Goal: Task Accomplishment & Management: Complete application form

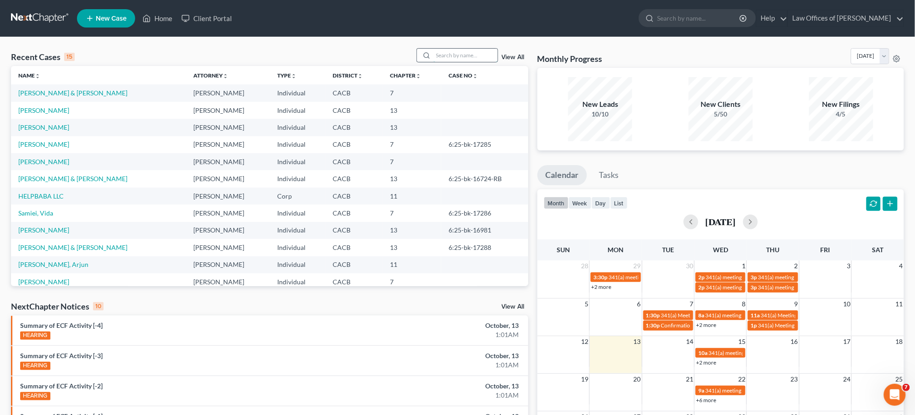
click at [456, 59] on input "search" at bounding box center [465, 55] width 64 height 13
type input "brashers"
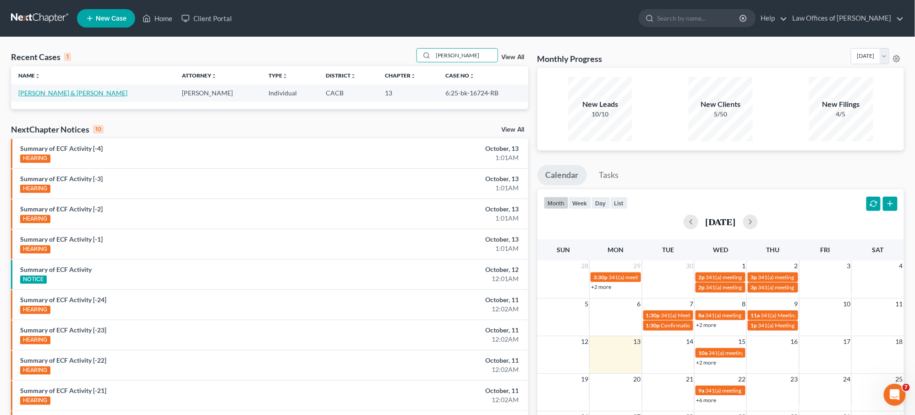
click at [103, 93] on link "[PERSON_NAME] & [PERSON_NAME]" at bounding box center [72, 93] width 109 height 8
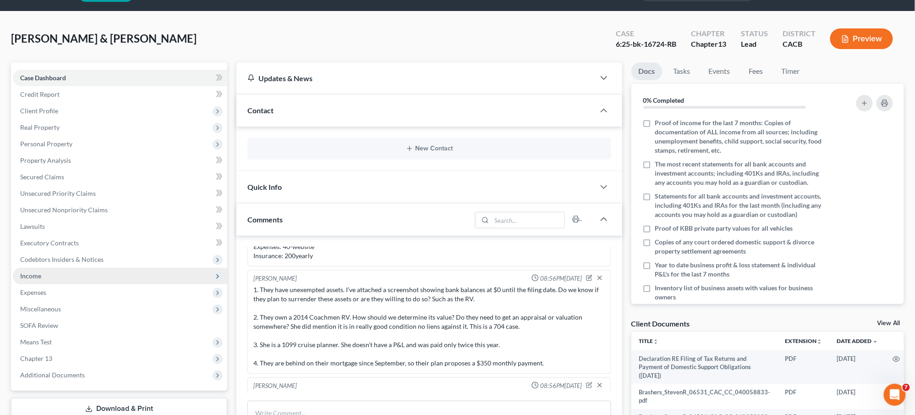
scroll to position [28, 0]
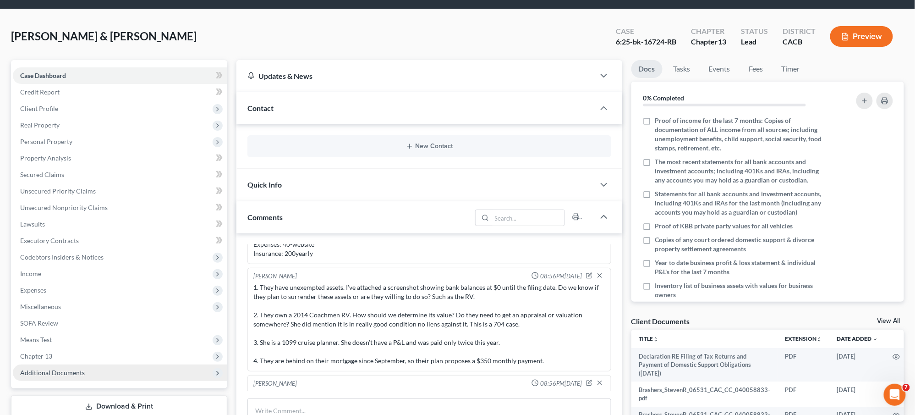
click at [74, 368] on span "Additional Documents" at bounding box center [52, 372] width 65 height 8
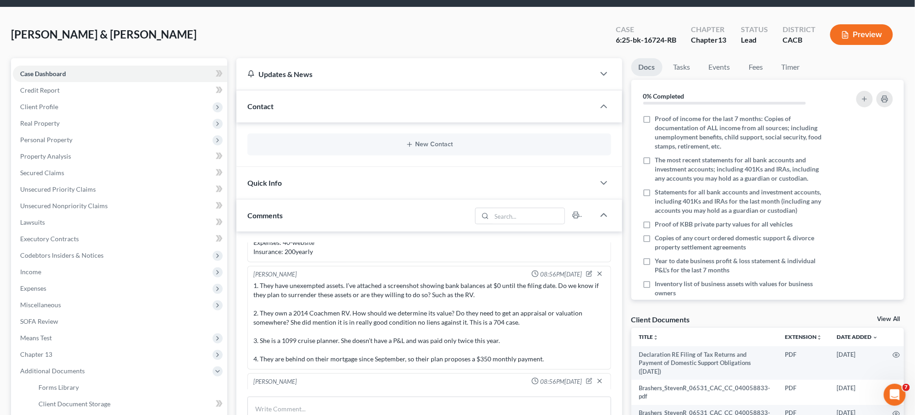
scroll to position [213, 0]
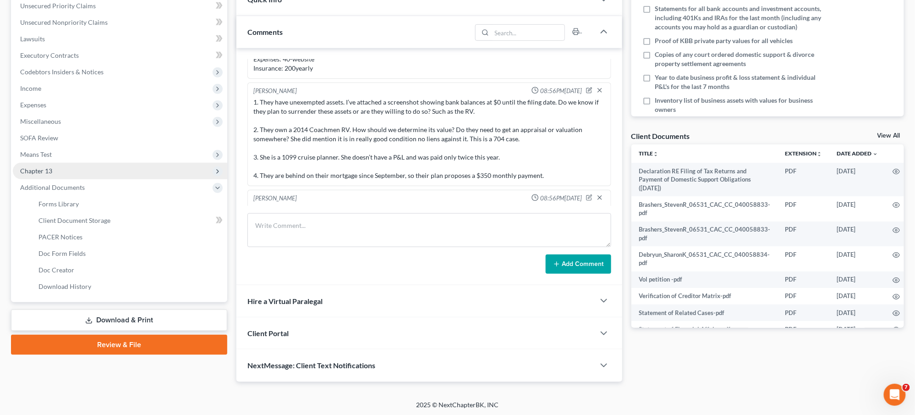
click at [60, 163] on span "Chapter 13" at bounding box center [120, 171] width 214 height 16
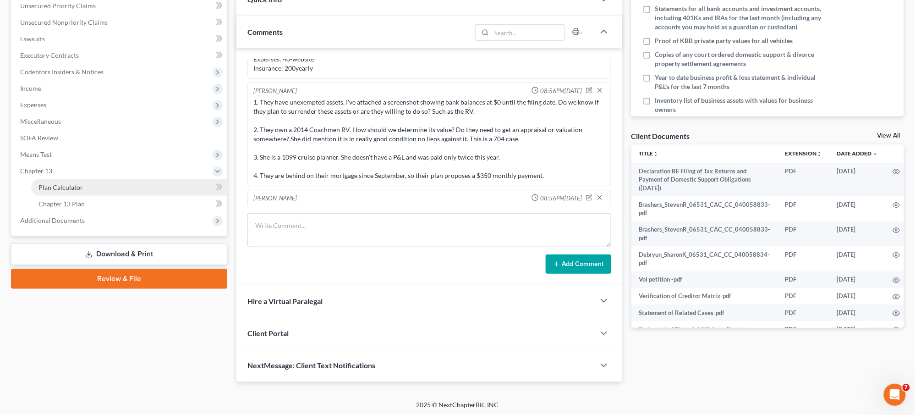
click at [70, 179] on link "Plan Calculator" at bounding box center [129, 187] width 196 height 16
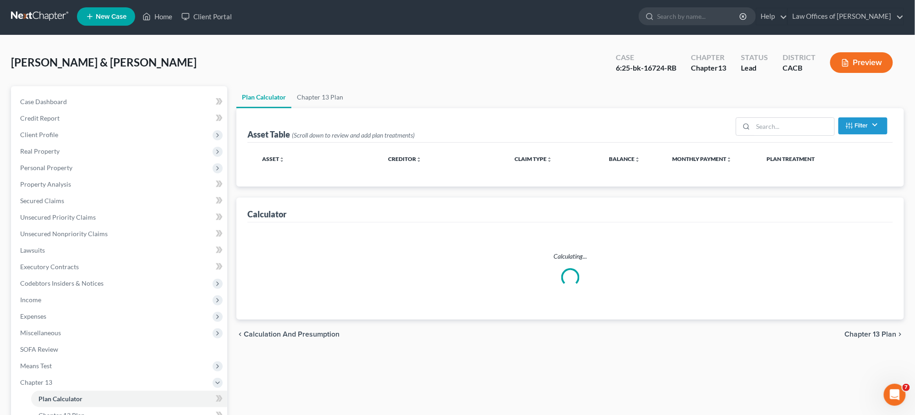
scroll to position [25, 0]
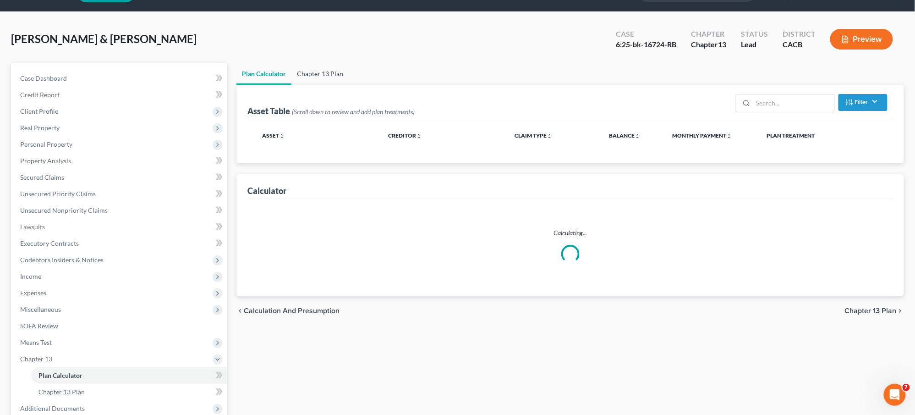
click at [311, 76] on link "Chapter 13 Plan" at bounding box center [319, 74] width 57 height 22
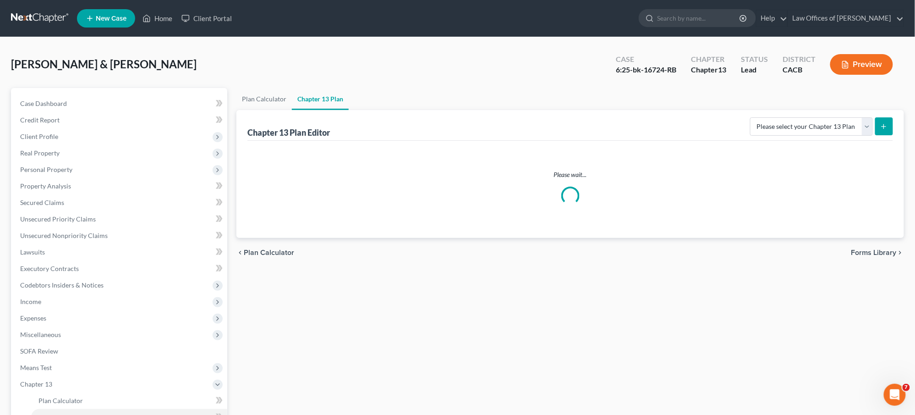
scroll to position [48, 0]
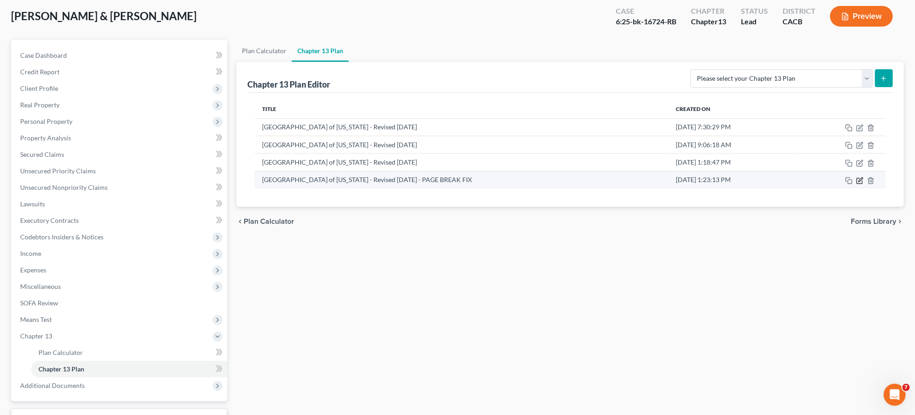
click at [860, 179] on icon "button" at bounding box center [859, 180] width 7 height 7
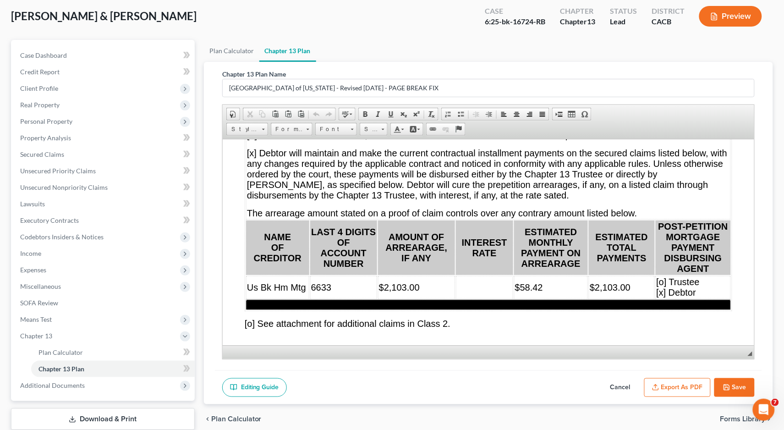
scroll to position [4252, 0]
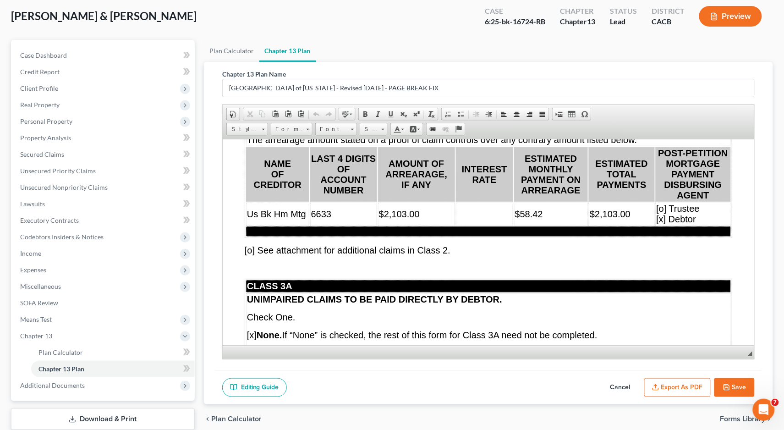
click at [495, 225] on td at bounding box center [483, 213] width 57 height 23
click at [419, 218] on span "$2,103.00" at bounding box center [398, 213] width 41 height 10
click at [496, 225] on td at bounding box center [483, 213] width 57 height 23
click at [375, 133] on span "Size" at bounding box center [369, 129] width 18 height 12
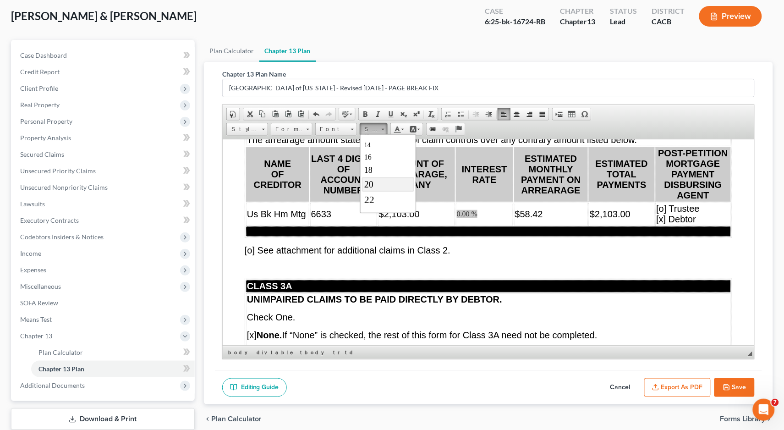
scroll to position [71, 0]
click at [380, 177] on link "20" at bounding box center [387, 182] width 52 height 14
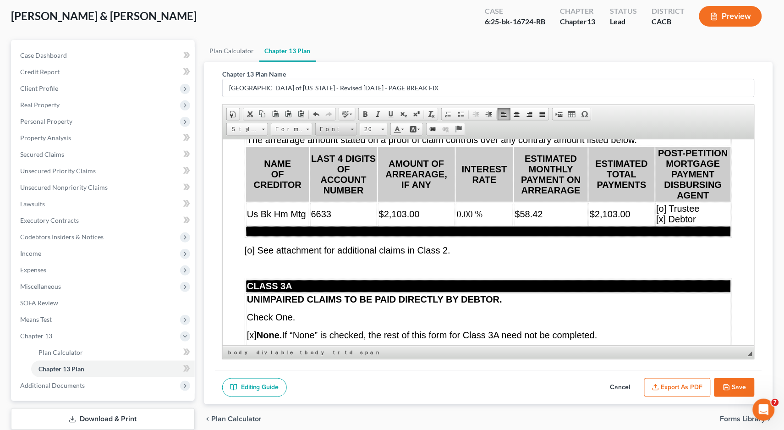
click at [338, 129] on span "Font" at bounding box center [332, 129] width 32 height 12
click at [344, 148] on link "Arial" at bounding box center [350, 151] width 66 height 12
click at [508, 237] on table "CLASS 2 CLAIMS SECURED SOLELY BY PROPERTY THAT IS DEBTOR’S PRINCIPAL RESIDENCE …" at bounding box center [487, 116] width 487 height 243
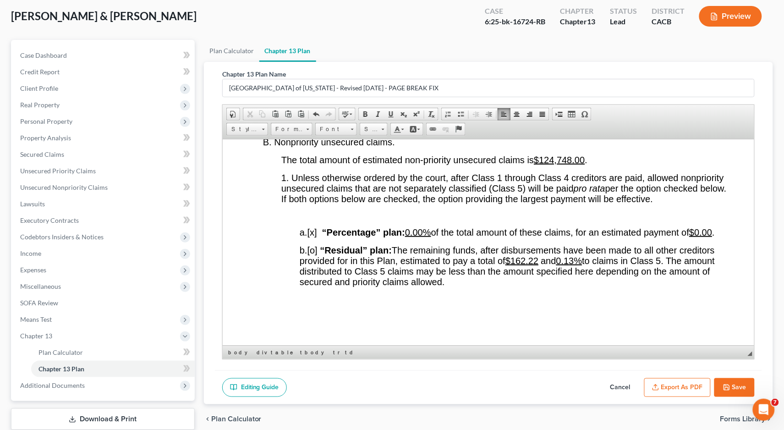
scroll to position [1752, 0]
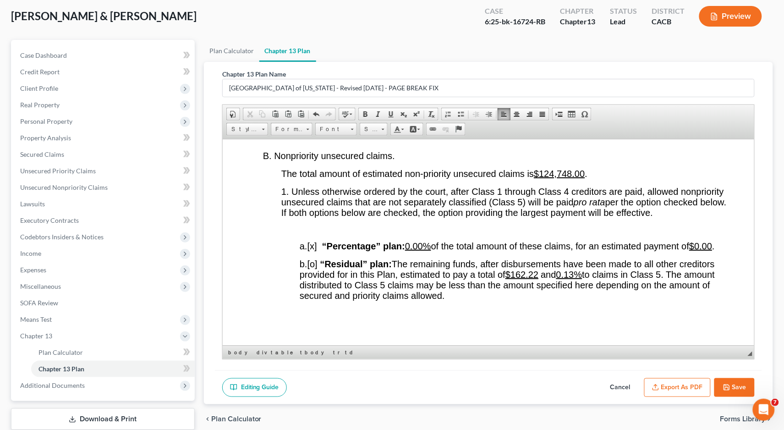
click at [538, 279] on span "$162.22" at bounding box center [521, 274] width 33 height 10
click at [570, 279] on u "0.13%" at bounding box center [559, 274] width 26 height 10
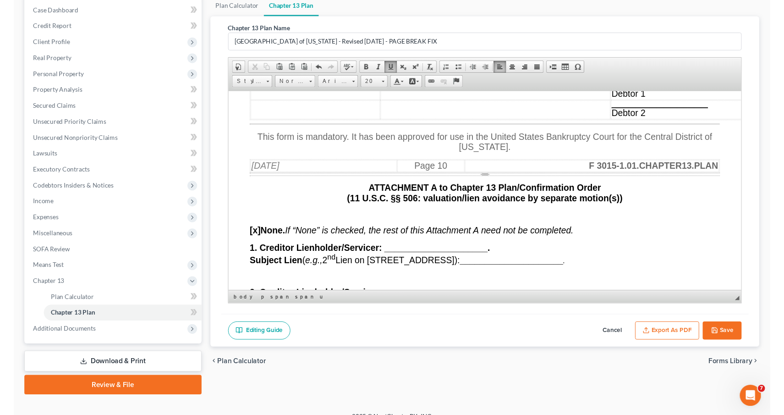
scroll to position [9049, 0]
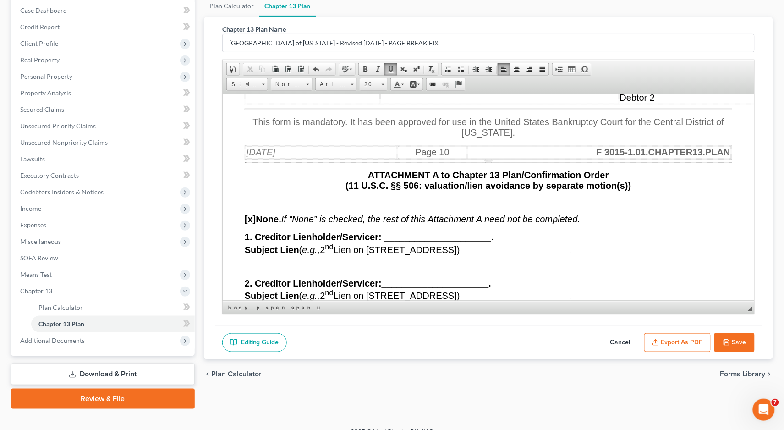
click at [291, 58] on u "[DATE]" at bounding box center [282, 53] width 29 height 10
click at [677, 335] on button "Export as PDF" at bounding box center [677, 342] width 66 height 19
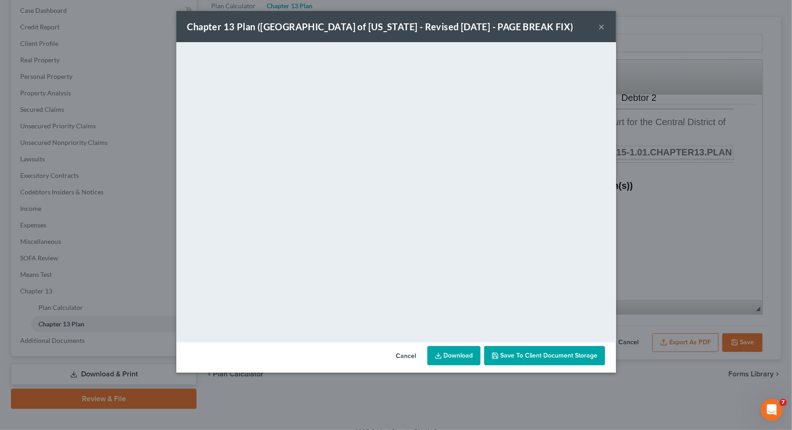
click at [453, 362] on link "Download" at bounding box center [453, 355] width 53 height 19
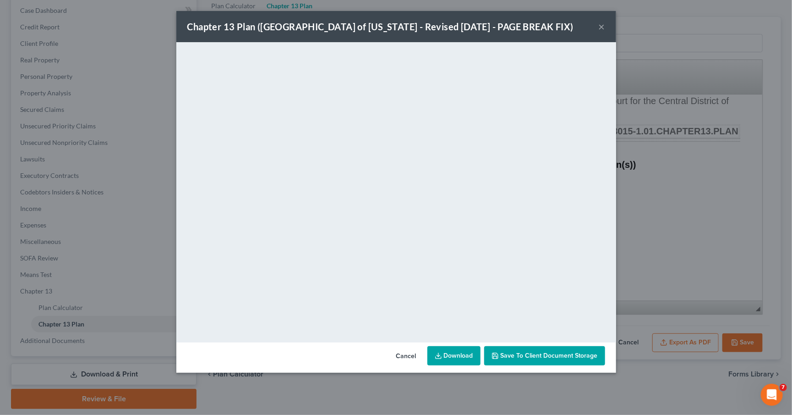
click at [603, 28] on button "×" at bounding box center [602, 26] width 6 height 11
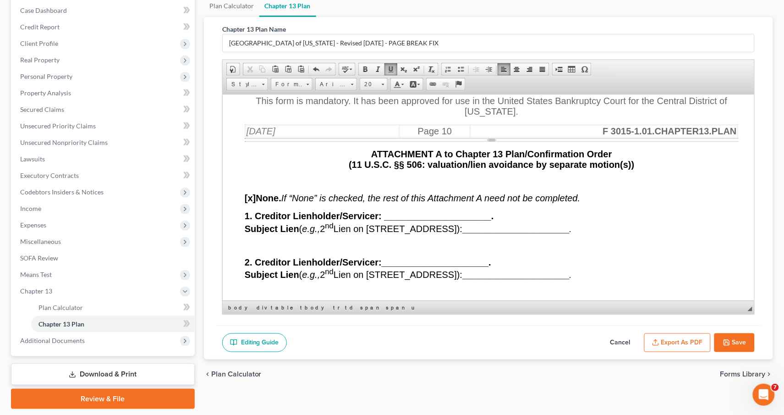
click at [735, 341] on button "Save" at bounding box center [734, 342] width 40 height 19
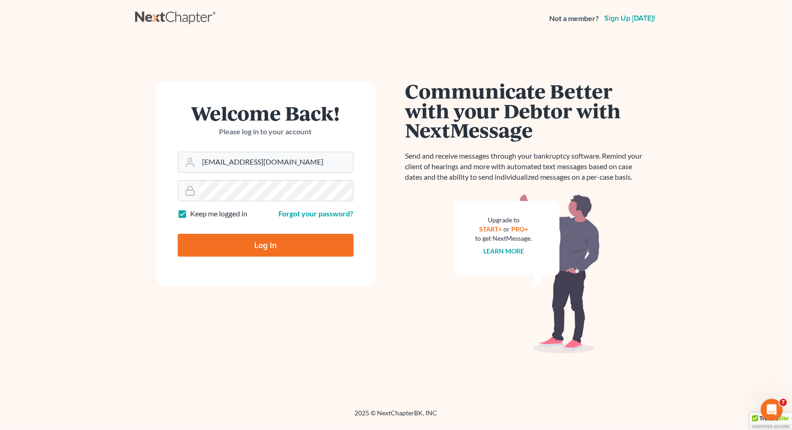
type input "[EMAIL_ADDRESS][DOMAIN_NAME]"
click at [265, 245] on input "Log In" at bounding box center [266, 245] width 176 height 23
type input "Thinking..."
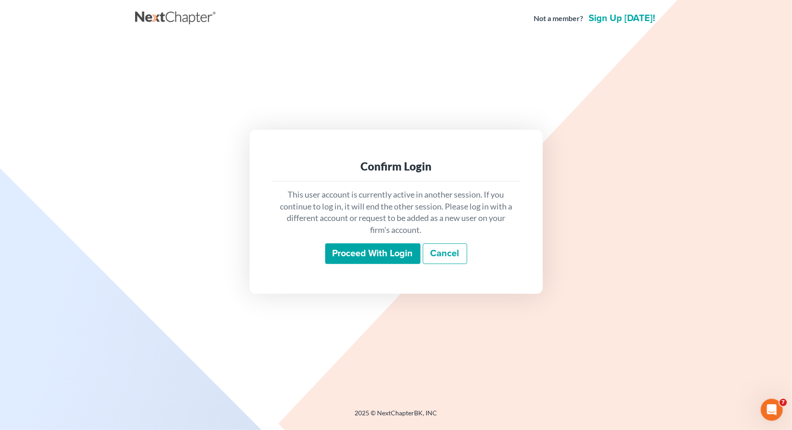
click at [374, 245] on input "Proceed with login" at bounding box center [372, 253] width 95 height 21
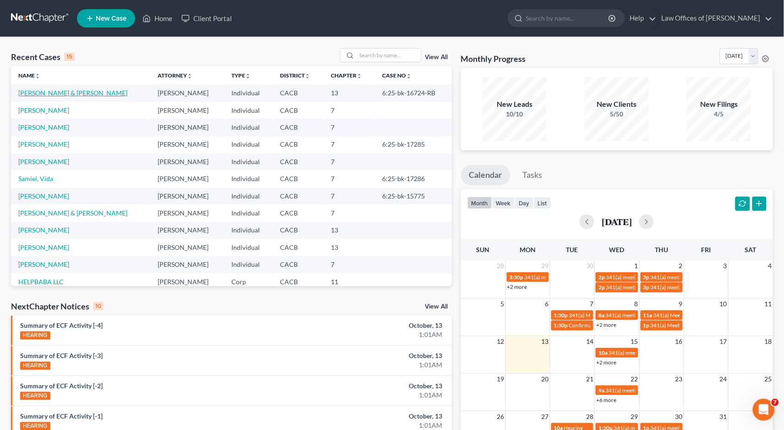
click at [42, 92] on link "Brashers, Steven & Debruyn, Sharon" at bounding box center [72, 93] width 109 height 8
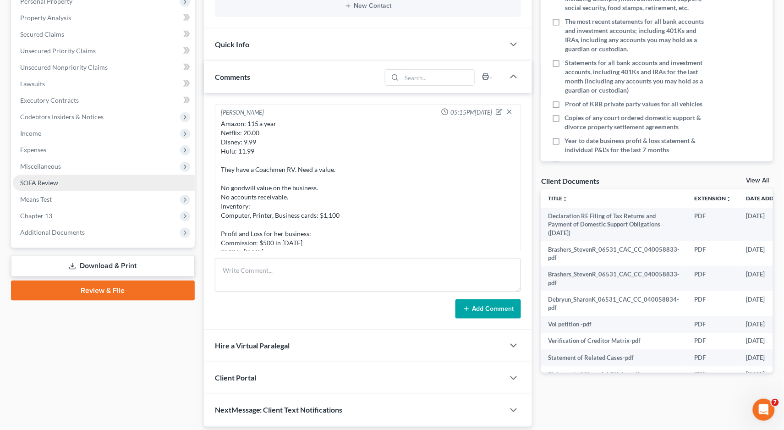
scroll to position [166, 0]
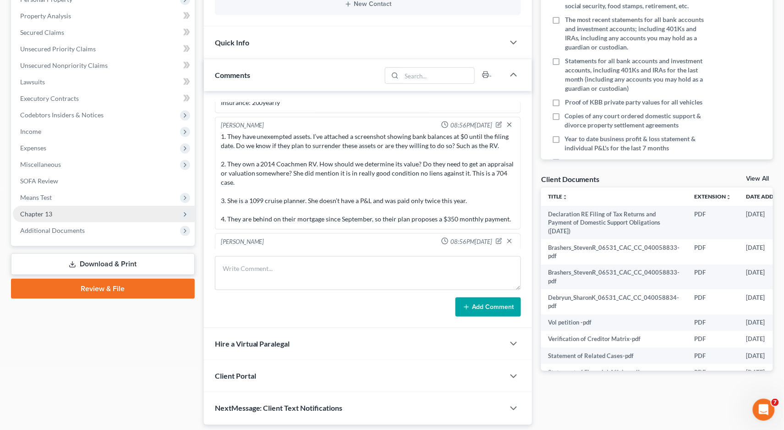
click at [47, 210] on span "Chapter 13" at bounding box center [36, 214] width 32 height 8
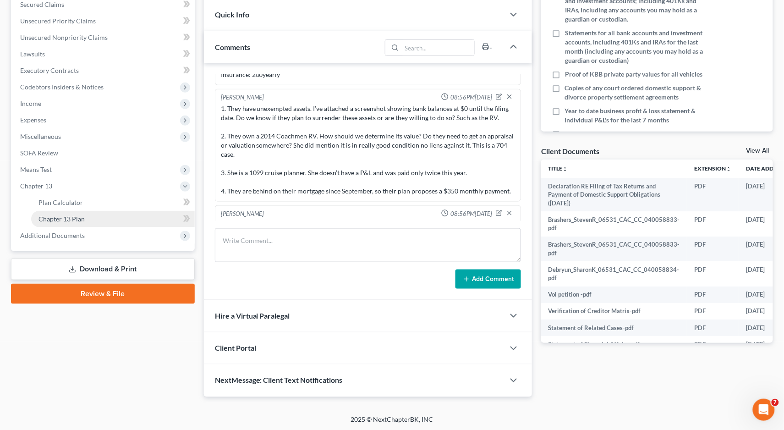
click at [69, 215] on span "Chapter 13 Plan" at bounding box center [61, 219] width 46 height 8
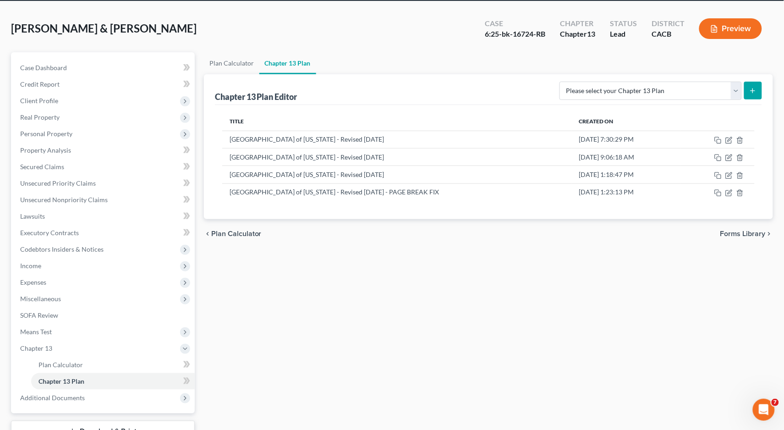
scroll to position [61, 0]
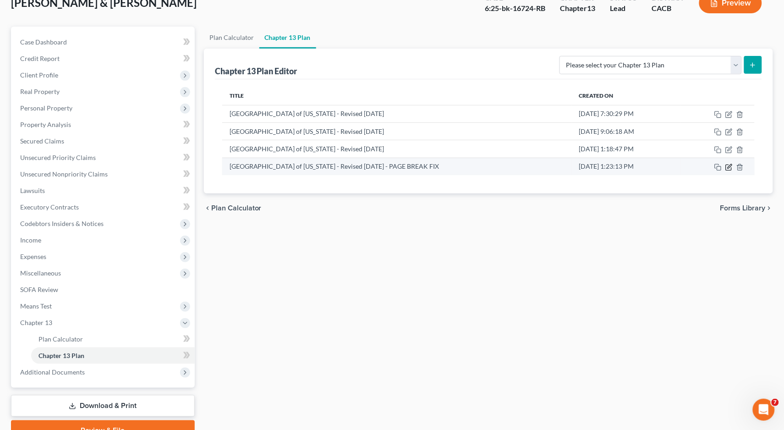
click at [731, 166] on icon "button" at bounding box center [728, 167] width 7 height 7
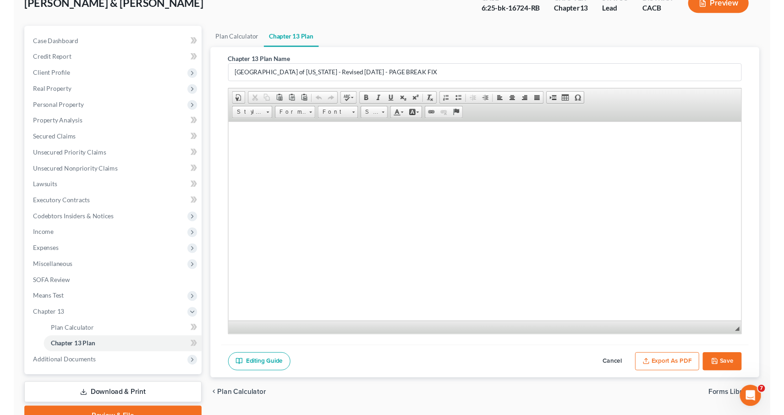
scroll to position [4701, 0]
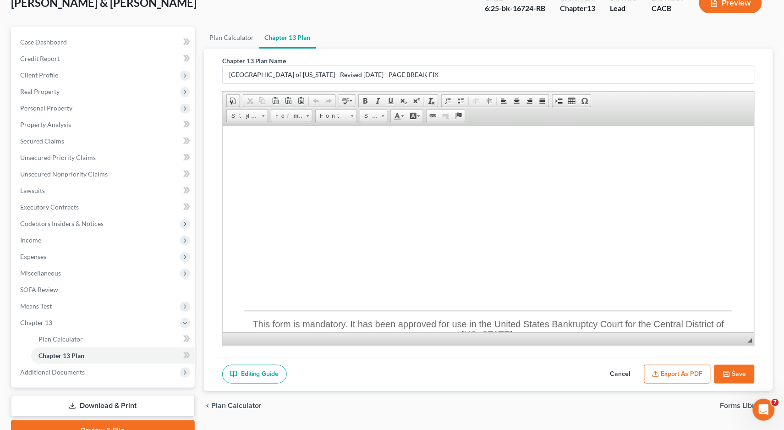
click at [666, 373] on button "Export as PDF" at bounding box center [677, 374] width 66 height 19
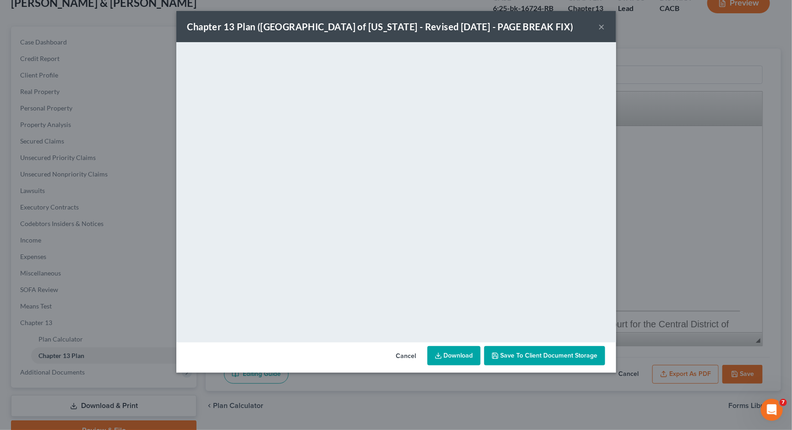
click at [448, 354] on link "Download" at bounding box center [453, 355] width 53 height 19
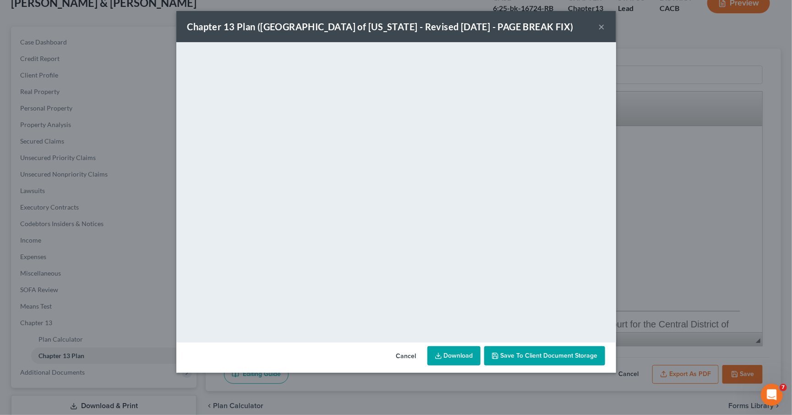
click at [414, 356] on button "Cancel" at bounding box center [406, 356] width 35 height 18
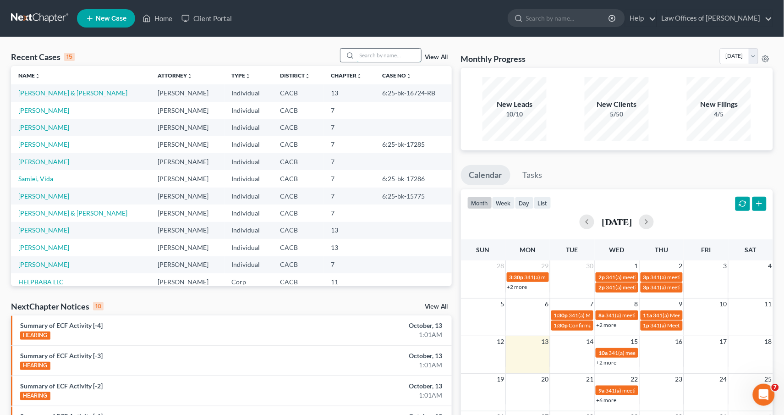
click at [371, 56] on input "search" at bounding box center [389, 55] width 64 height 13
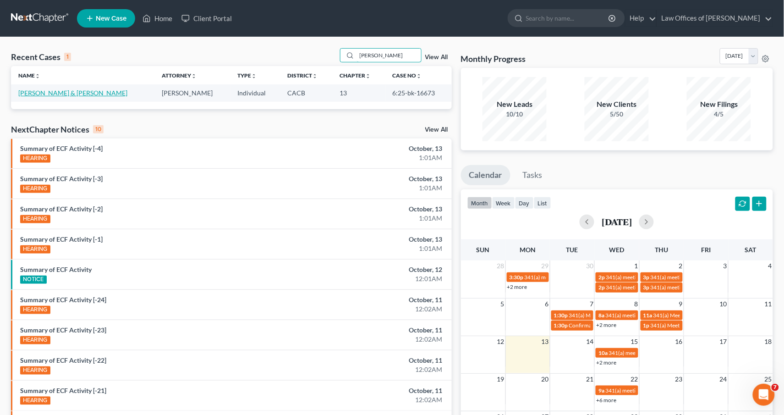
type input "[PERSON_NAME]"
click at [68, 93] on link "Almada, Heleodoro & Jennifer" at bounding box center [72, 93] width 109 height 8
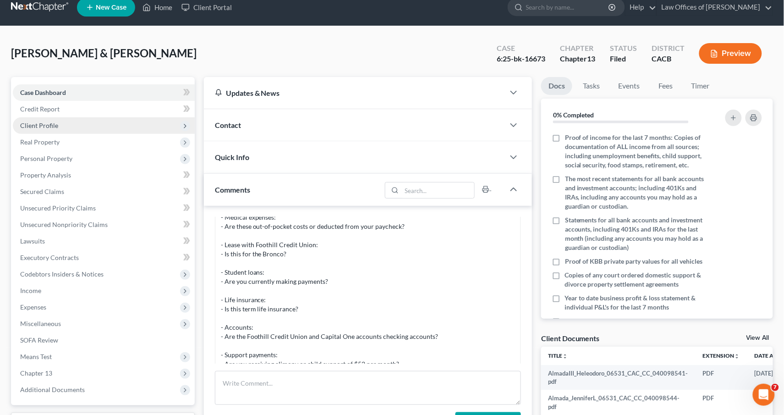
scroll to position [25, 0]
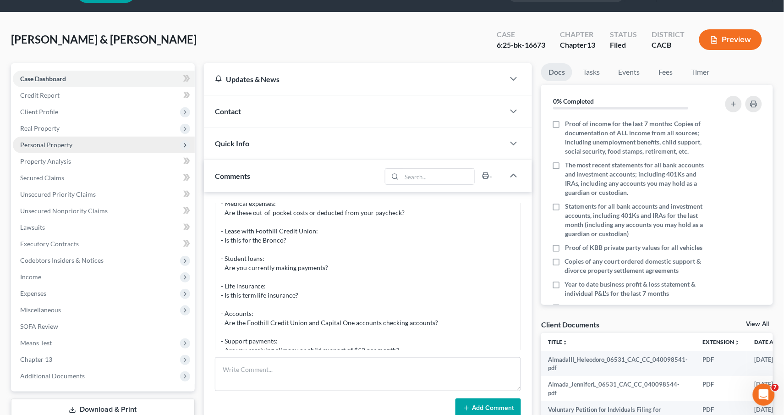
click at [91, 138] on span "Personal Property" at bounding box center [104, 145] width 182 height 16
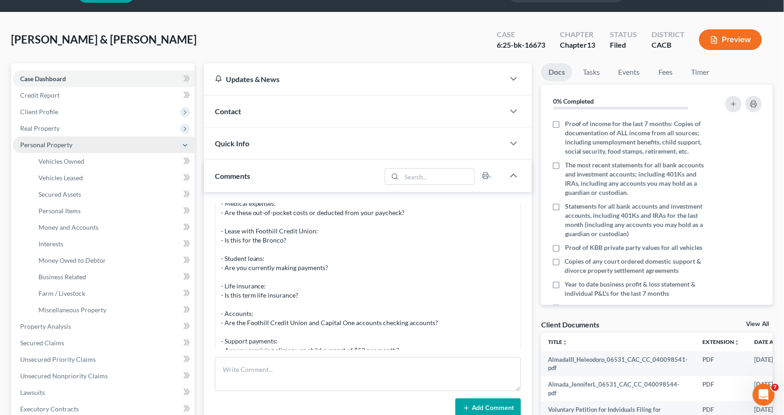
scroll to position [27, 0]
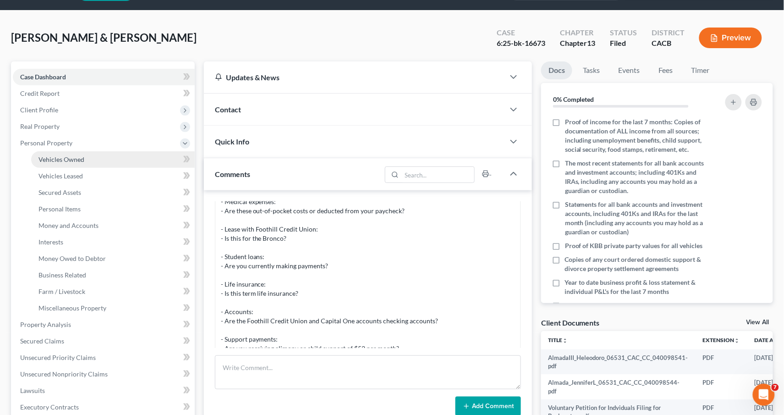
click at [68, 155] on span "Vehicles Owned" at bounding box center [61, 159] width 46 height 8
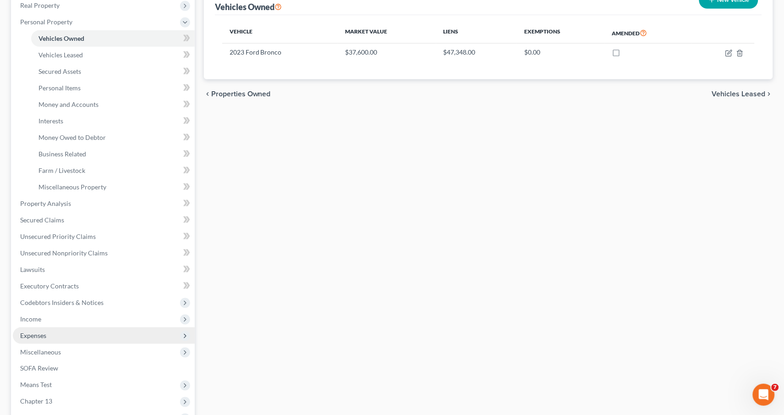
scroll to position [196, 0]
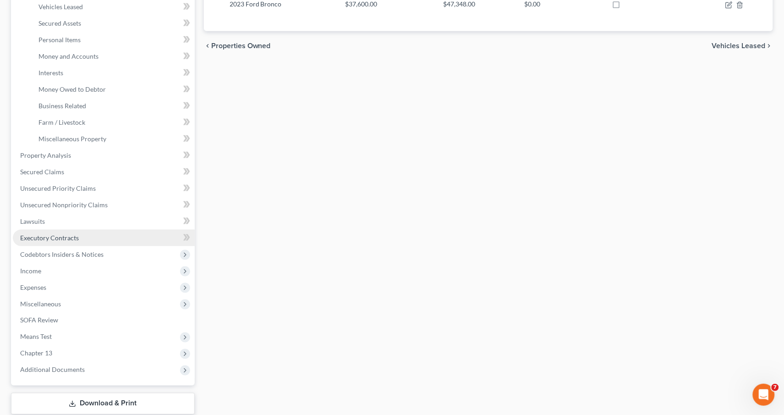
click at [80, 229] on link "Executory Contracts" at bounding box center [104, 237] width 182 height 16
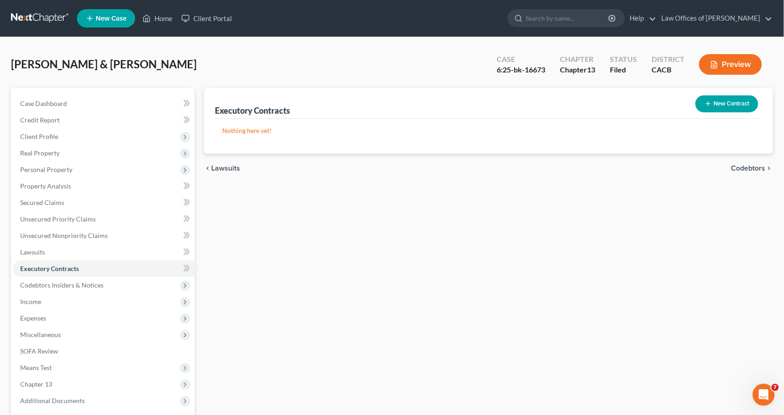
click at [707, 106] on icon "button" at bounding box center [708, 103] width 7 height 7
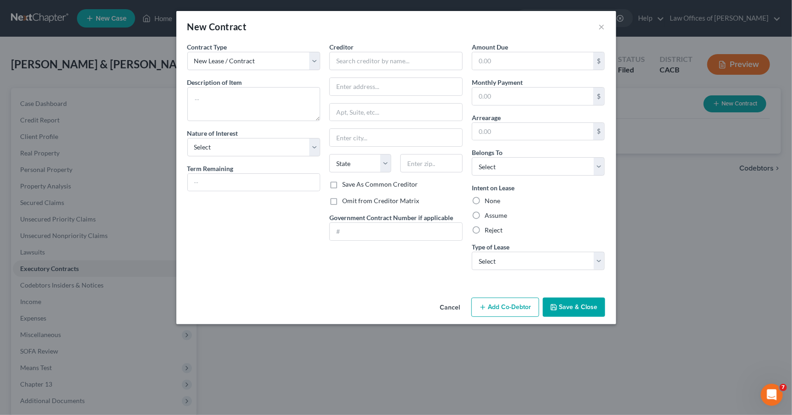
click at [225, 70] on div "Contract Type New Lease / Contract New Timeshare Description of non-residential…" at bounding box center [254, 159] width 142 height 235
click at [251, 109] on textarea at bounding box center [253, 104] width 133 height 34
type textarea "Rental Lease"
select select "3"
click at [352, 69] on div "Creditor * State AL AK AR AZ CA CO CT DE DC FL GA GU HI ID IL IN IA KS KY LA ME…" at bounding box center [395, 110] width 133 height 137
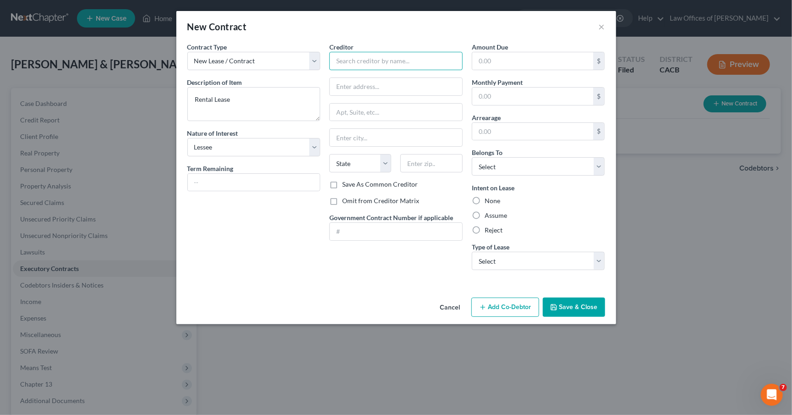
click at [389, 67] on input "text" at bounding box center [395, 61] width 133 height 18
click at [389, 60] on input "text" at bounding box center [395, 61] width 133 height 18
type input "Junaita Almada"
click at [590, 304] on button "Save & Close" at bounding box center [574, 306] width 62 height 19
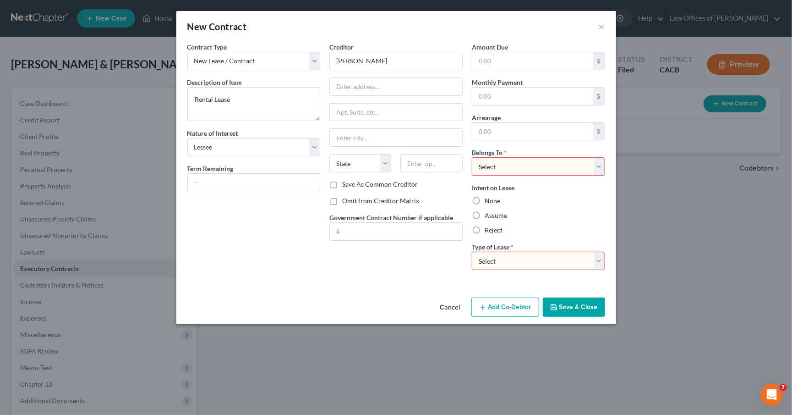
select select "2"
click at [576, 301] on button "Save & Close" at bounding box center [574, 306] width 62 height 19
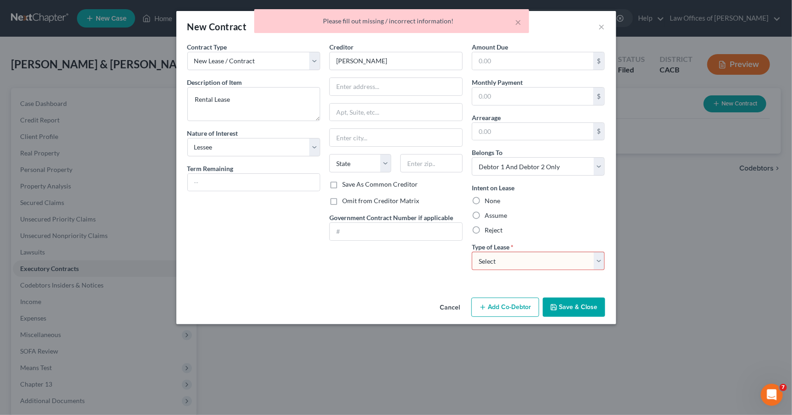
click at [498, 212] on label "Assume" at bounding box center [496, 215] width 22 height 9
click at [494, 212] on input "Assume" at bounding box center [491, 214] width 6 height 6
radio input "true"
click at [564, 300] on button "Save & Close" at bounding box center [574, 306] width 62 height 19
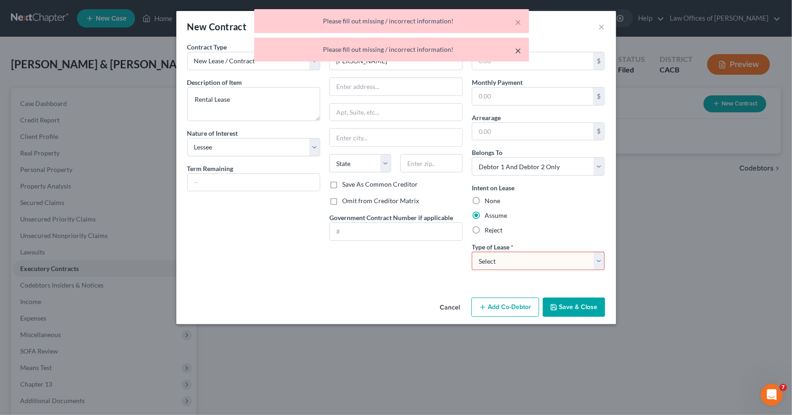
click at [518, 47] on button "×" at bounding box center [518, 50] width 6 height 11
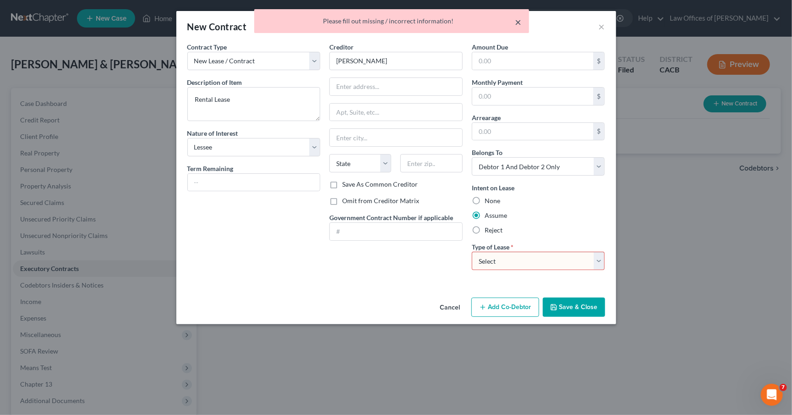
click at [523, 20] on div "× Please fill out missing / incorrect information!" at bounding box center [391, 21] width 275 height 24
click at [515, 22] on button "×" at bounding box center [518, 21] width 6 height 11
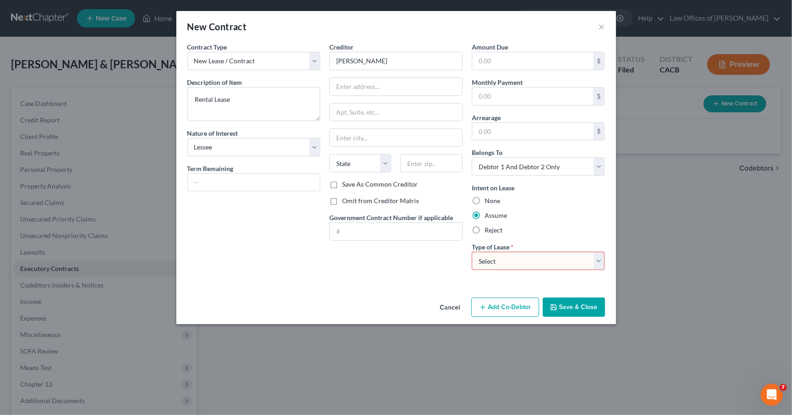
select select "0"
click at [572, 312] on button "Save & Close" at bounding box center [574, 306] width 62 height 19
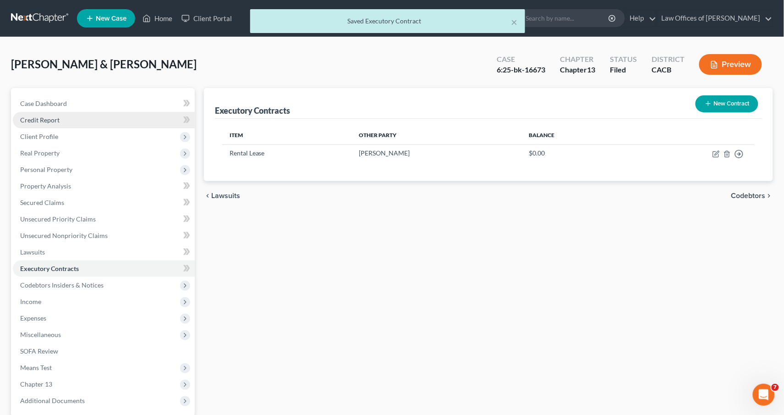
click at [44, 120] on span "Credit Report" at bounding box center [39, 120] width 39 height 8
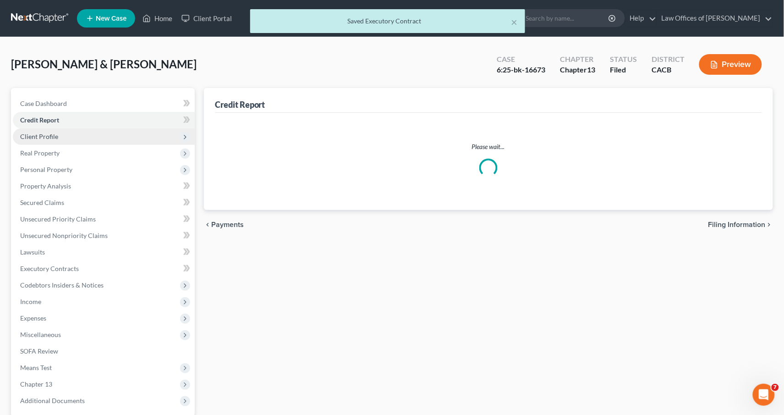
click at [52, 134] on span "Client Profile" at bounding box center [39, 136] width 38 height 8
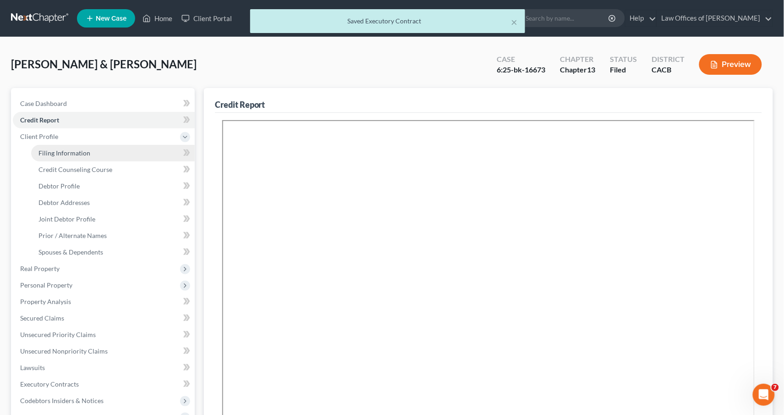
click at [71, 153] on span "Filing Information" at bounding box center [64, 153] width 52 height 8
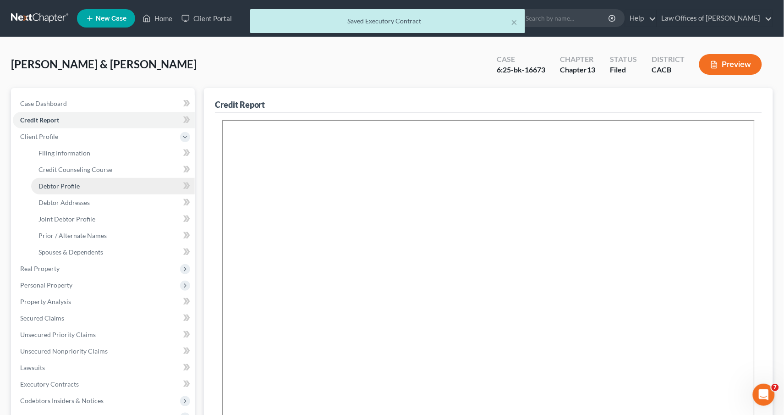
select select "1"
select select "3"
select select "4"
select select "0"
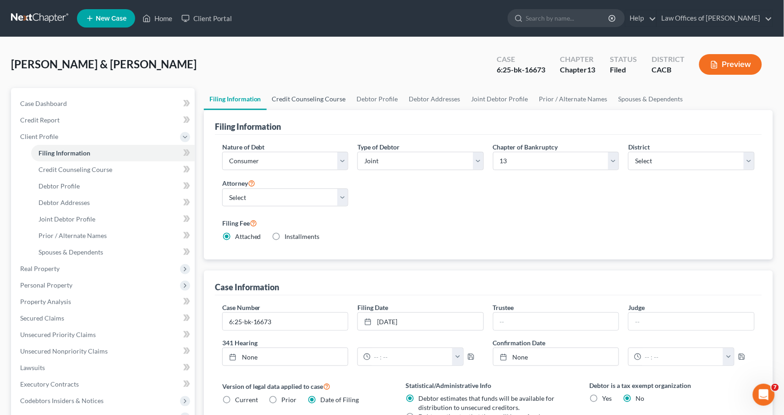
click at [309, 98] on link "Credit Counseling Course" at bounding box center [309, 99] width 85 height 22
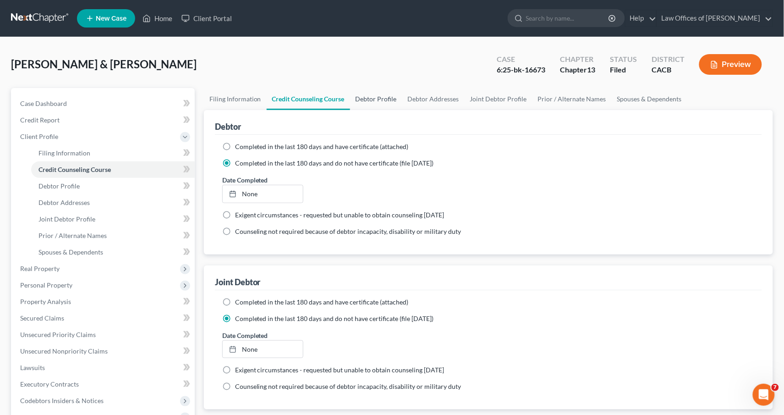
click at [399, 99] on link "Debtor Profile" at bounding box center [376, 99] width 52 height 22
select select "1"
select select "2"
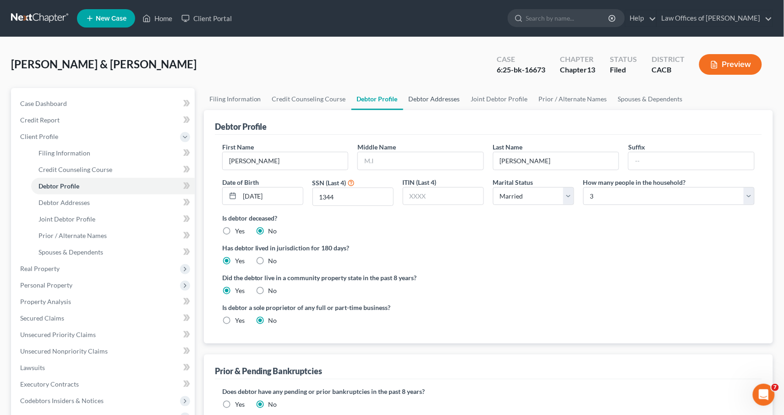
click at [432, 99] on link "Debtor Addresses" at bounding box center [434, 99] width 62 height 22
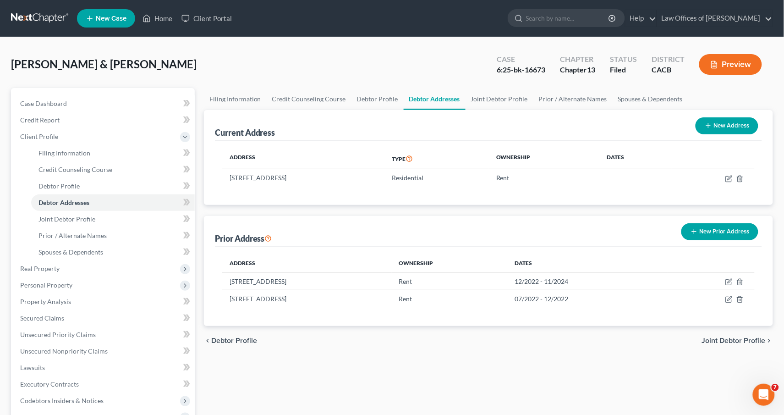
drag, startPoint x: 279, startPoint y: 177, endPoint x: 213, endPoint y: 178, distance: 66.4
click at [213, 178] on div "Current Address New Address Address Type Ownership Dates 5289 Old Mill Rd, Rive…" at bounding box center [488, 157] width 569 height 95
click at [254, 176] on td "5289 Old Mill Rd, Riverside, CA 92504" at bounding box center [303, 177] width 162 height 17
drag, startPoint x: 279, startPoint y: 178, endPoint x: 235, endPoint y: 178, distance: 44.9
click at [219, 176] on div "Address Type Ownership Dates 5289 Old Mill Rd, Riverside, CA 92504 Residential …" at bounding box center [488, 173] width 547 height 64
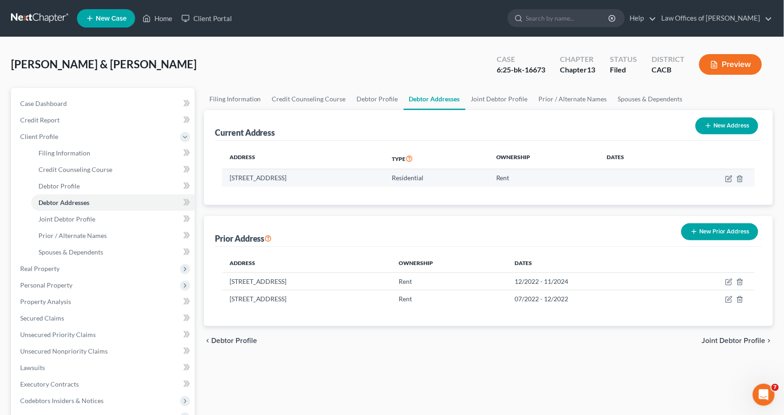
drag, startPoint x: 251, startPoint y: 178, endPoint x: 280, endPoint y: 180, distance: 28.9
click at [251, 178] on td "5289 Old Mill Rd, Riverside, CA 92504" at bounding box center [303, 177] width 162 height 17
drag, startPoint x: 277, startPoint y: 175, endPoint x: 256, endPoint y: 178, distance: 21.3
click at [228, 176] on td "5289 Old Mill Rd, Riverside, CA 92504" at bounding box center [303, 177] width 162 height 17
copy td "5289 Old Mill Rd"
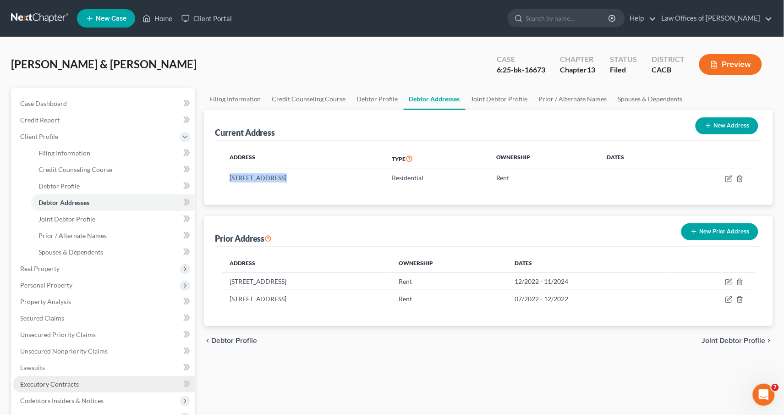
scroll to position [88, 0]
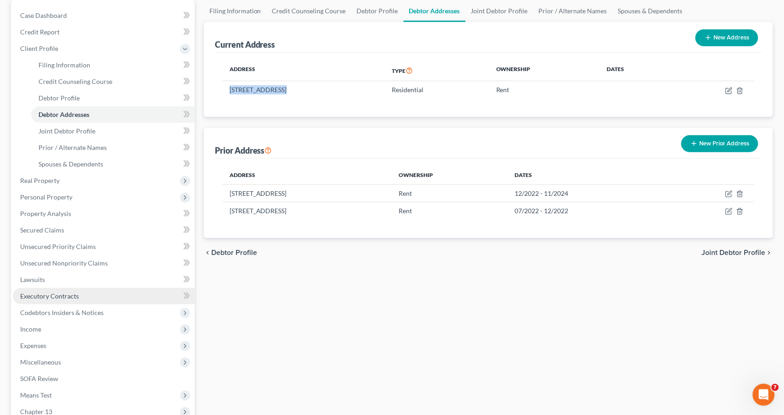
click at [66, 292] on span "Executory Contracts" at bounding box center [49, 296] width 59 height 8
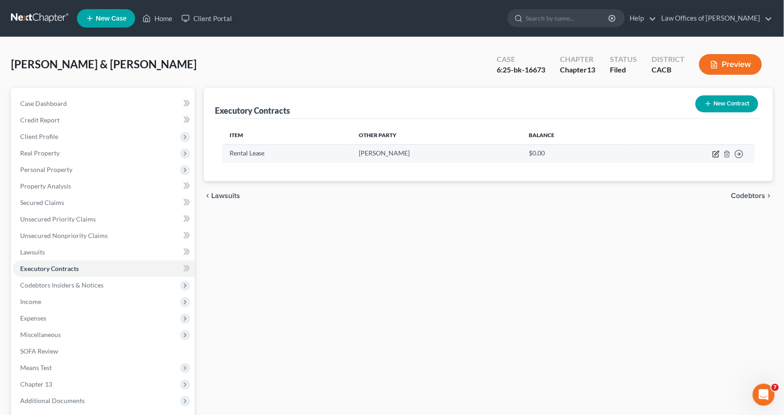
click at [716, 152] on icon "button" at bounding box center [715, 153] width 7 height 7
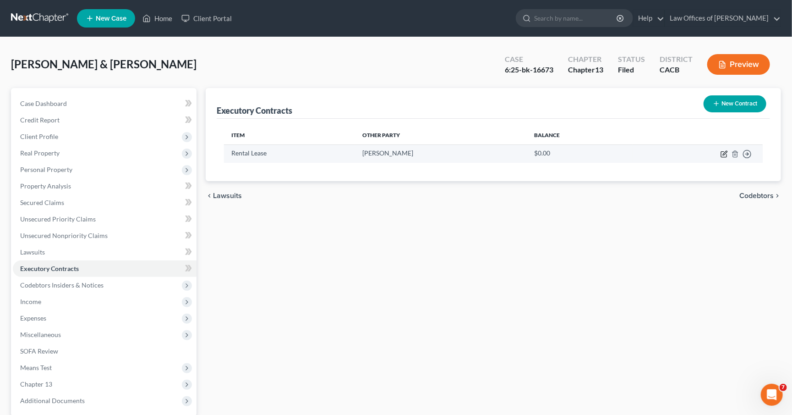
select select "3"
select select "2"
select select "0"
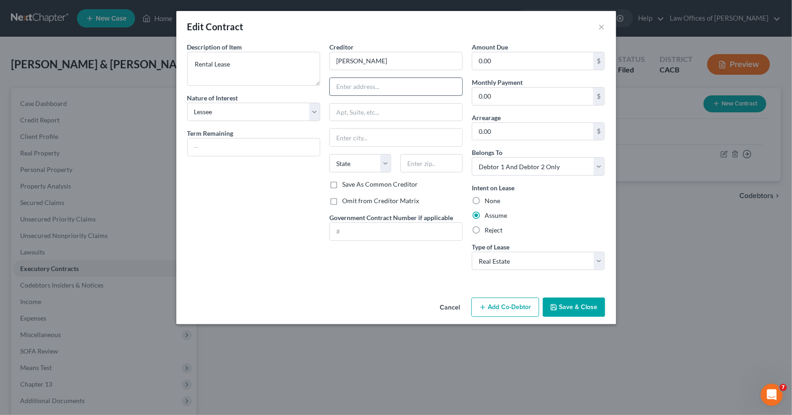
paste input "5289 Old Mill Rd"
type input "5289 Old Mill Rd"
type input "92504"
type input "Riverside"
select select "4"
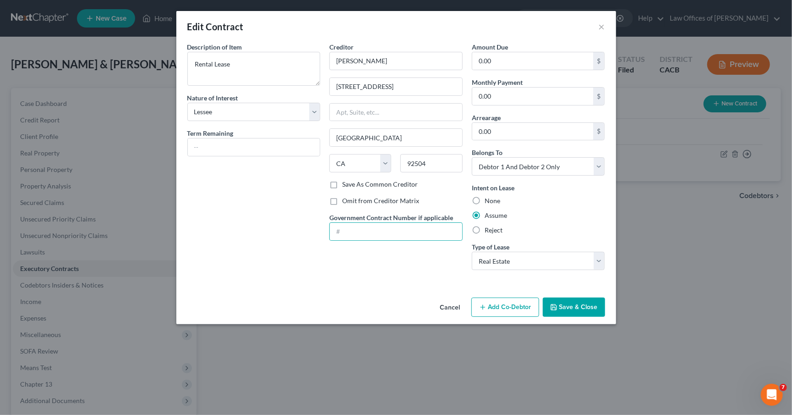
click at [552, 303] on icon "button" at bounding box center [553, 306] width 7 height 7
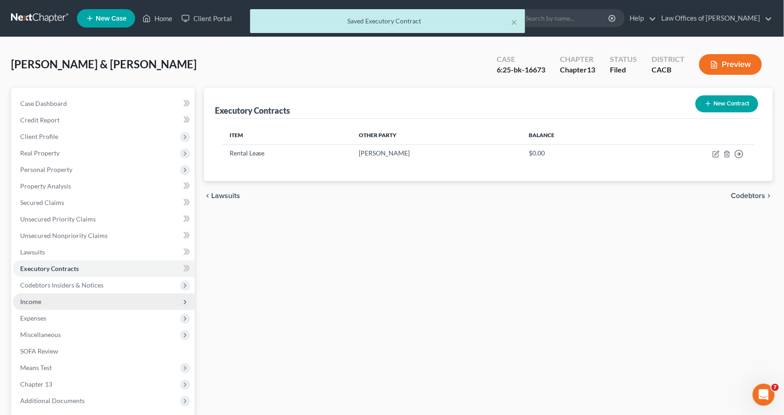
scroll to position [2, 0]
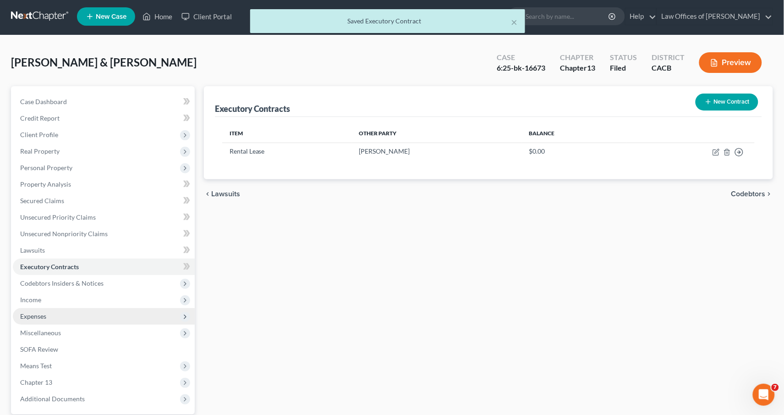
click at [40, 312] on span "Expenses" at bounding box center [33, 316] width 26 height 8
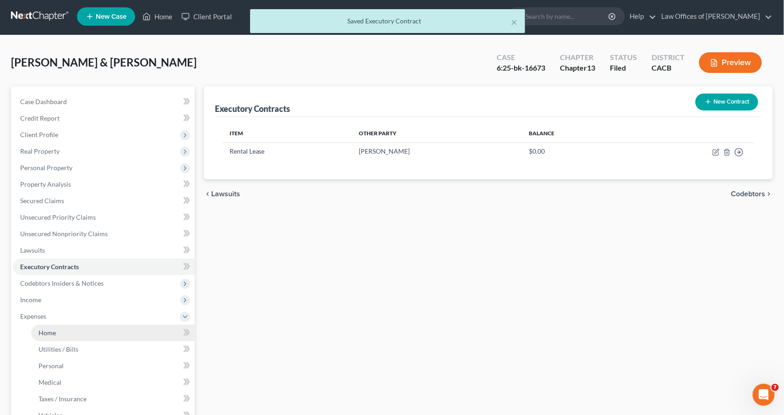
click at [61, 324] on link "Home" at bounding box center [113, 332] width 164 height 16
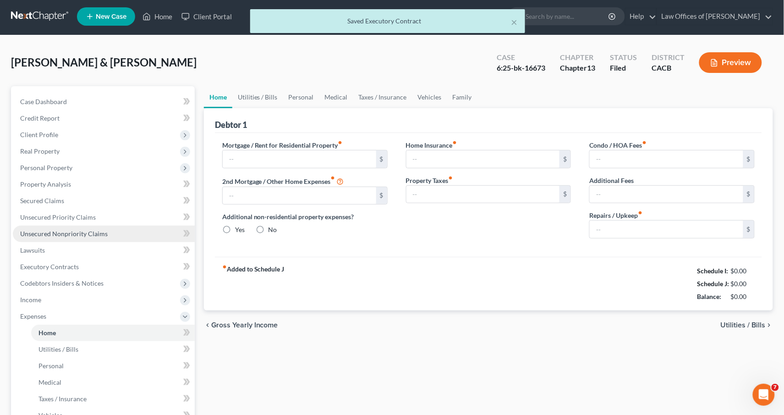
type input "2,485.00"
type input "0.00"
radio input "true"
type input "0.00"
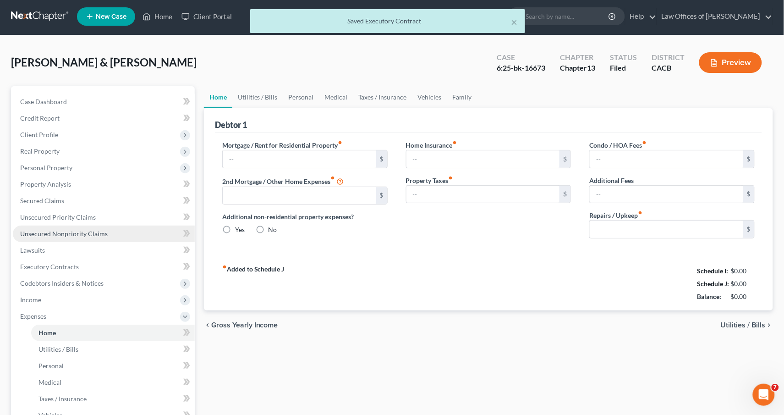
type input "0.00"
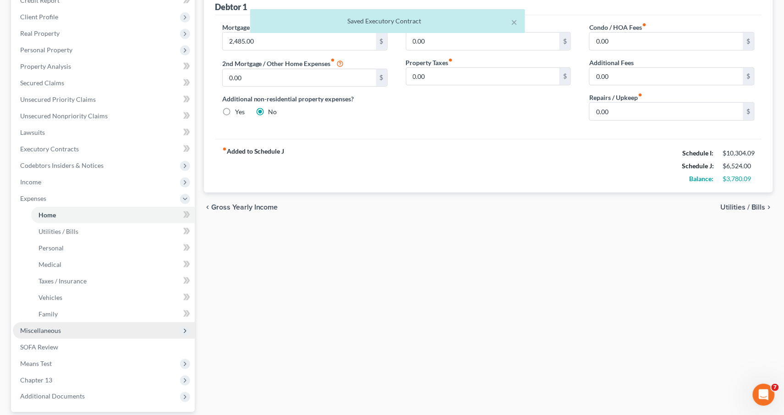
scroll to position [188, 0]
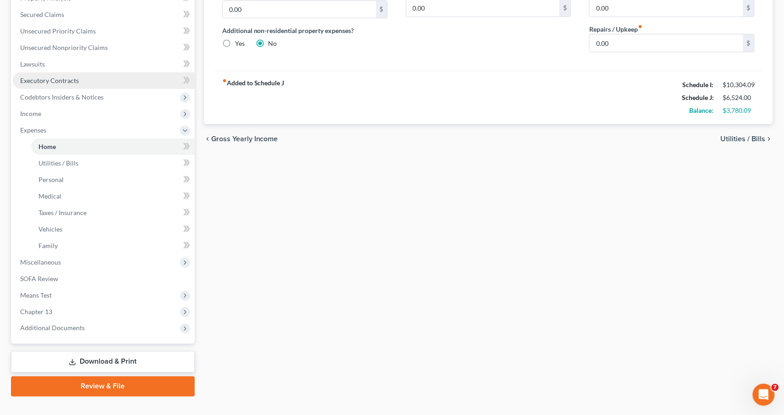
click at [64, 76] on span "Executory Contracts" at bounding box center [49, 80] width 59 height 8
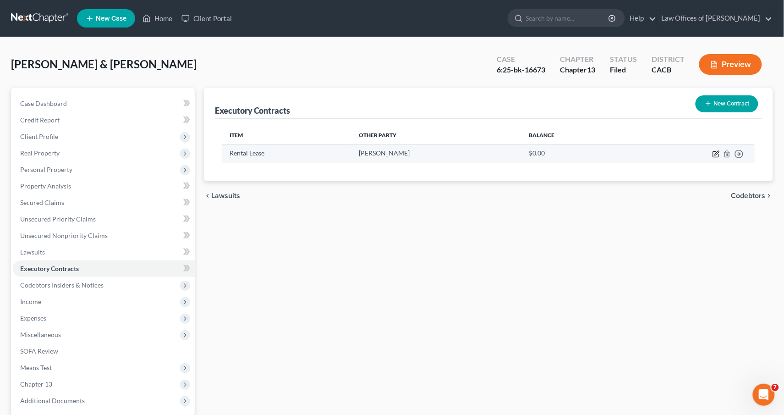
click at [716, 154] on icon "button" at bounding box center [717, 153] width 4 height 4
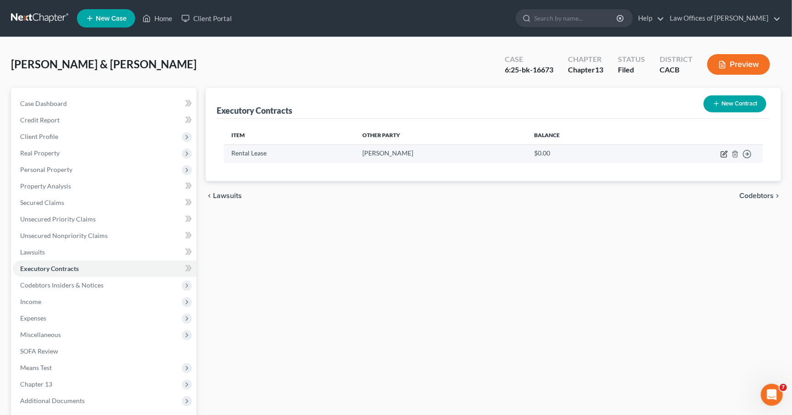
select select "3"
select select "4"
select select "2"
select select "0"
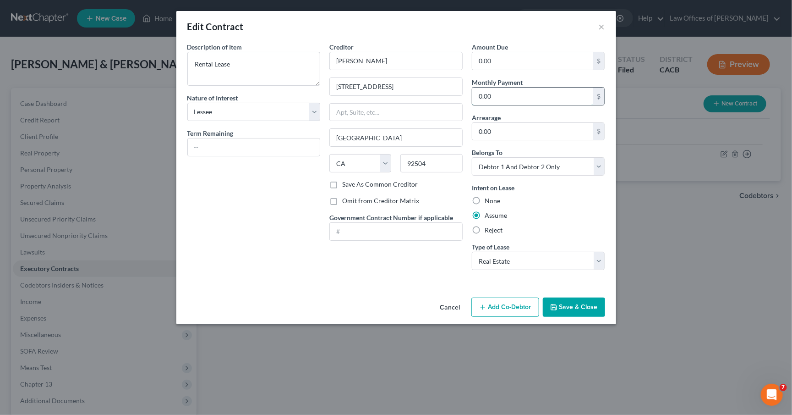
click at [490, 96] on input "0.00" at bounding box center [532, 95] width 121 height 17
type input "2,485"
click at [584, 303] on button "Save & Close" at bounding box center [574, 306] width 62 height 19
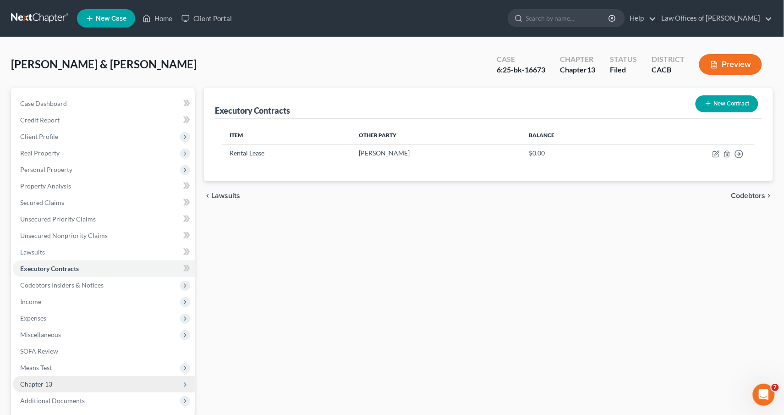
scroll to position [76, 0]
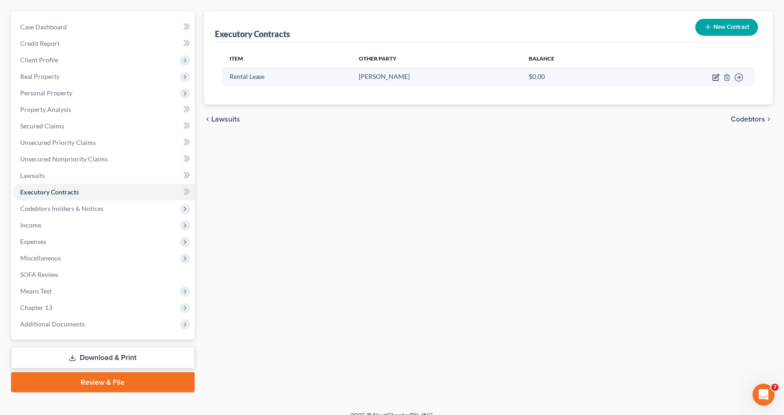
click at [714, 77] on icon "button" at bounding box center [715, 77] width 7 height 7
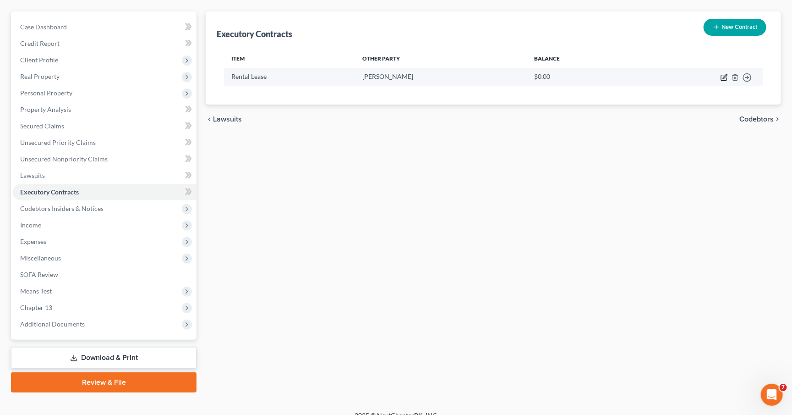
select select "3"
select select "4"
select select "2"
select select "0"
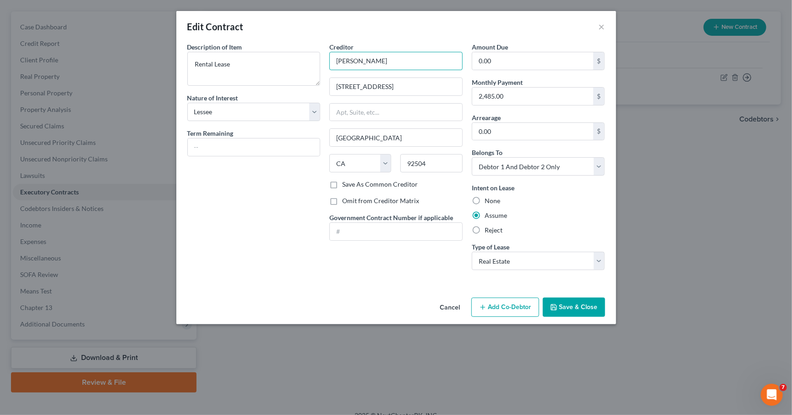
click at [341, 59] on input "Junaita Almada" at bounding box center [395, 61] width 133 height 18
paste input "an"
type input "Juanita Almada"
click at [566, 310] on button "Save & Close" at bounding box center [574, 306] width 62 height 19
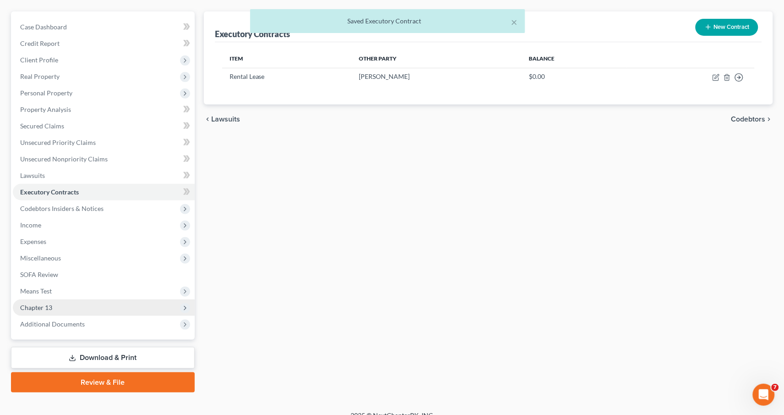
click at [74, 299] on span "Chapter 13" at bounding box center [104, 307] width 182 height 16
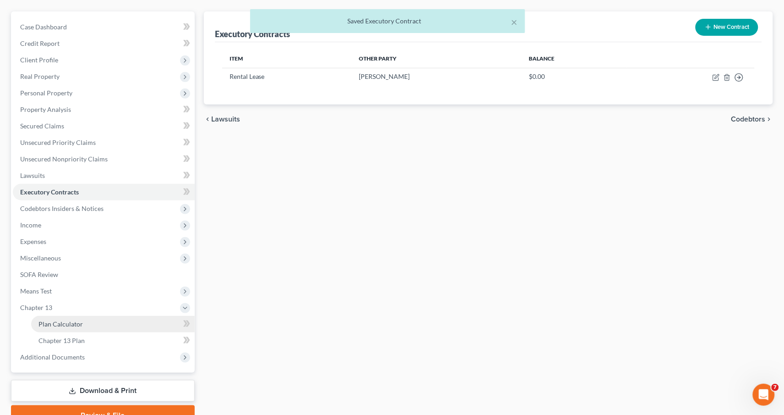
click at [103, 320] on link "Plan Calculator" at bounding box center [113, 324] width 164 height 16
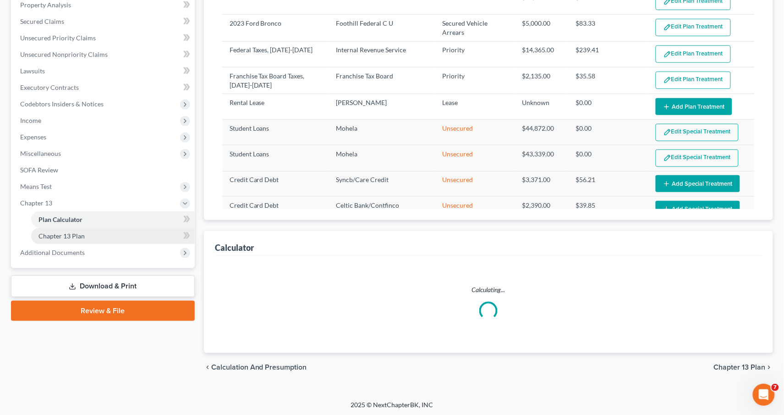
select select "59"
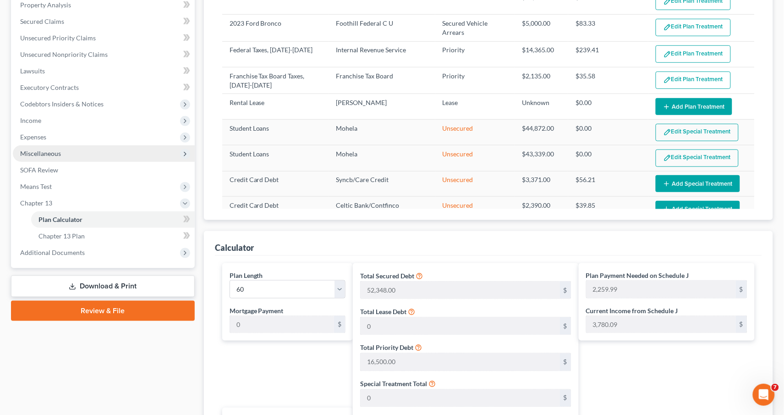
click at [95, 228] on link "Chapter 13 Plan" at bounding box center [113, 236] width 164 height 16
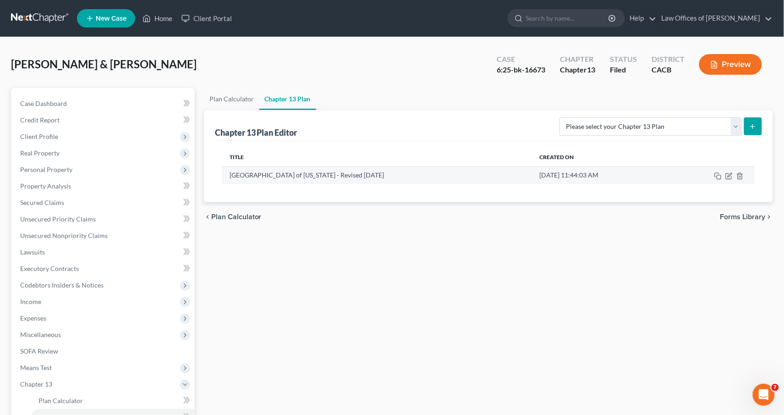
click at [733, 176] on td at bounding box center [710, 174] width 87 height 17
click at [731, 178] on icon "button" at bounding box center [728, 175] width 7 height 7
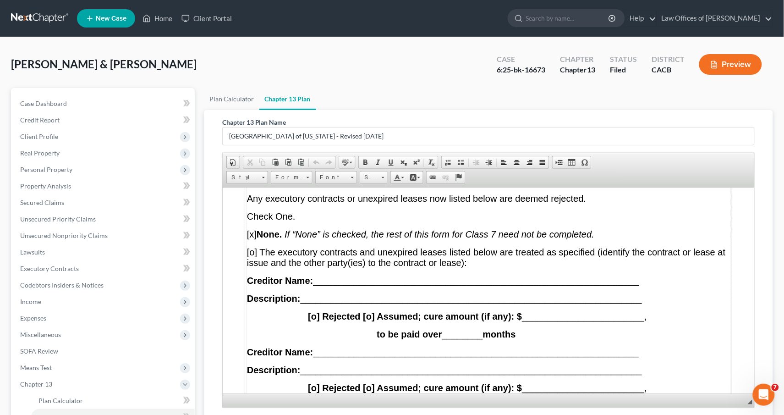
scroll to position [7188, 0]
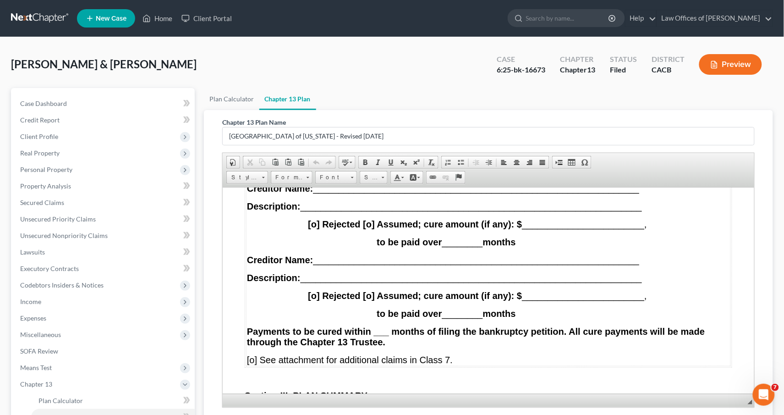
click at [254, 147] on span "[x] None. If “None” is checked, the rest of this form for Class 7 need not be c…" at bounding box center [419, 142] width 347 height 10
click at [251, 175] on span "[o] The executory contracts and unexpired leases listed below are treated as sp…" at bounding box center [485, 164] width 479 height 21
click at [329, 193] on span "Creditor Name: ________________________________________________________________" at bounding box center [442, 188] width 392 height 10
click at [388, 161] on span at bounding box center [390, 161] width 7 height 7
click at [323, 211] on span "Description: ___________________________________________________________________" at bounding box center [443, 206] width 395 height 10
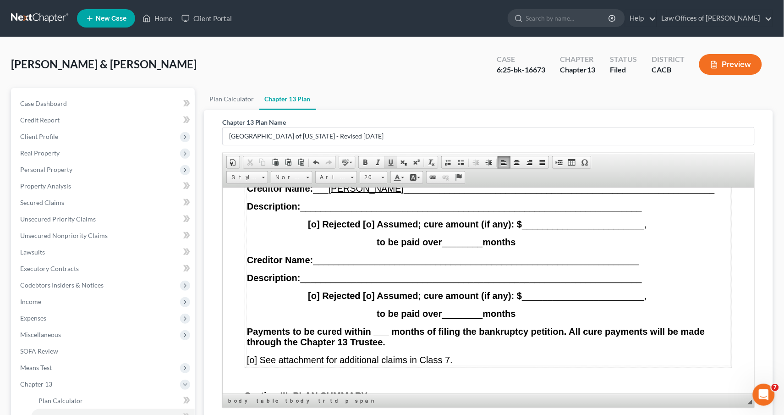
click at [392, 164] on span at bounding box center [390, 161] width 7 height 7
click at [370, 229] on strong "[o] Rejected [o] Assumed; cure amount (if any): $" at bounding box center [414, 223] width 214 height 10
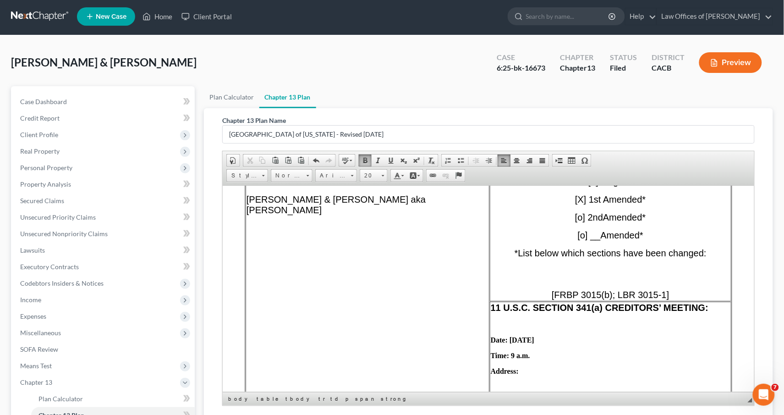
scroll to position [376, 0]
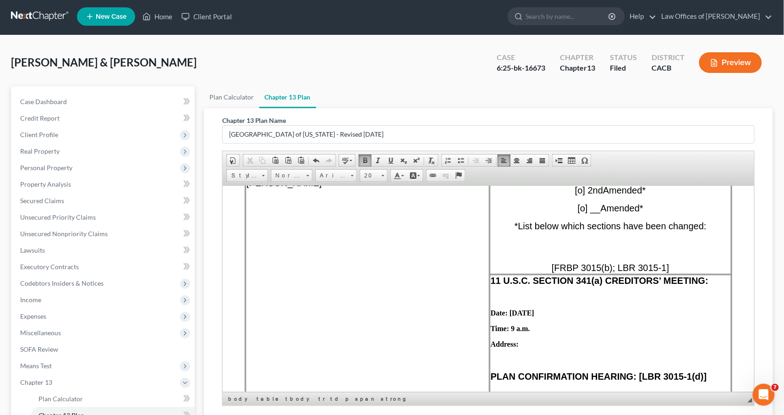
click at [709, 231] on p "*List below which sections have been changed:" at bounding box center [610, 229] width 240 height 19
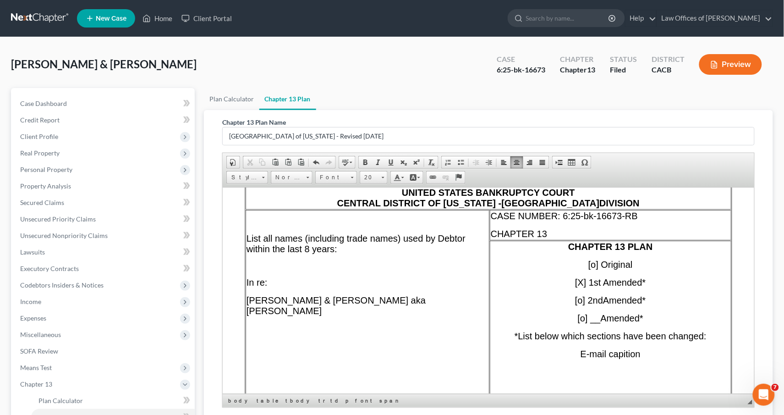
scroll to position [321, 0]
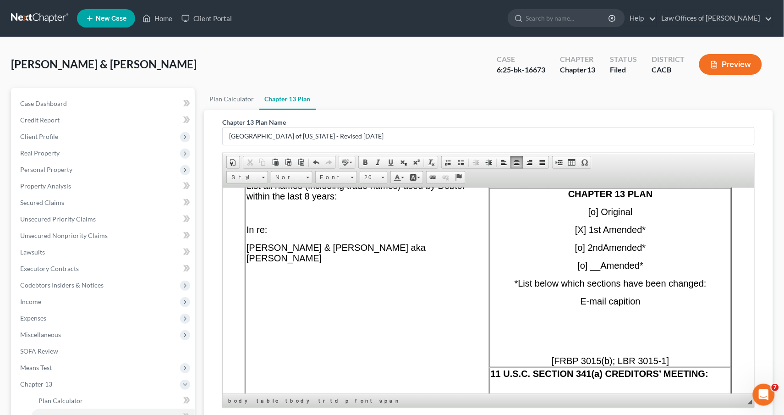
drag, startPoint x: 650, startPoint y: 303, endPoint x: 569, endPoint y: 310, distance: 80.9
click at [569, 306] on p "E-mail capition" at bounding box center [610, 300] width 240 height 11
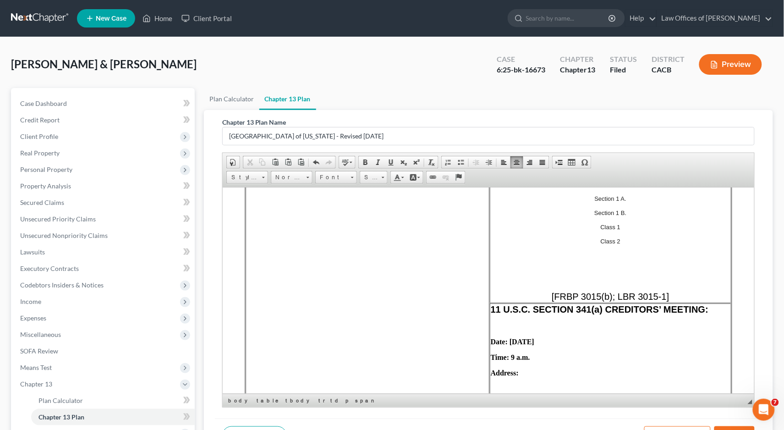
scroll to position [419, 0]
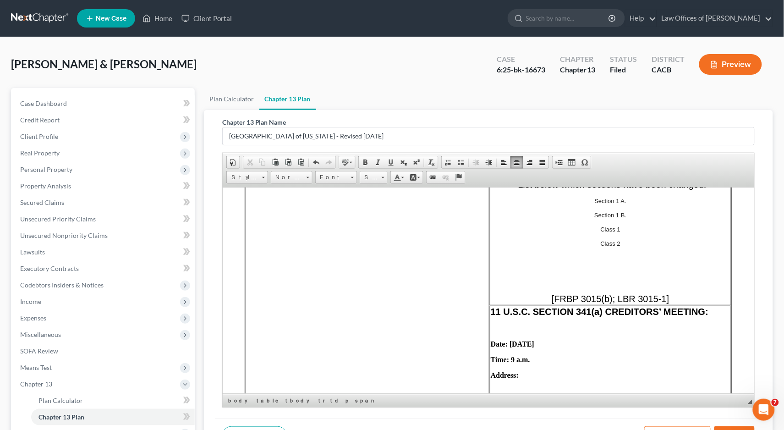
click at [590, 197] on td "CHAPTER 13 PLAN [o] Original [X] 1st Amended* [o] 2nd Amended * [o] __ Amended …" at bounding box center [609, 197] width 241 height 216
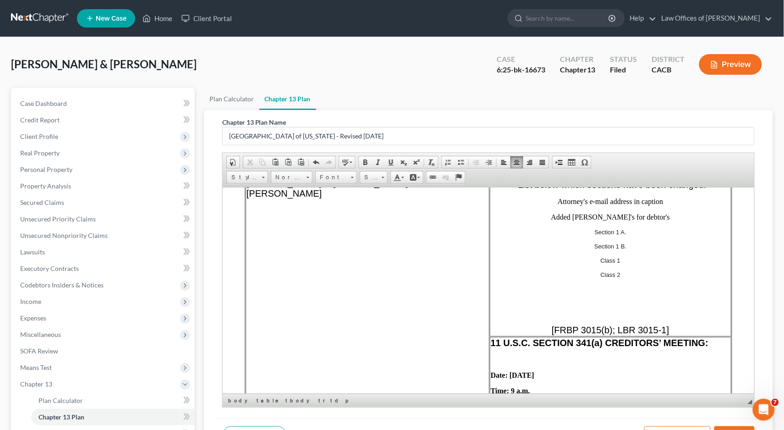
click at [645, 292] on p at bounding box center [610, 293] width 240 height 16
click at [651, 270] on td "CHAPTER 13 PLAN [o] Original [X] 1st Amended* [o] 2nd Amended * [o] __ Amended …" at bounding box center [609, 212] width 241 height 247
click at [648, 272] on td "CHAPTER 13 PLAN [o] Original [X] 1st Amended* [o] 2nd Amended * [o] __ Amended …" at bounding box center [609, 212] width 241 height 247
click at [630, 282] on td "CHAPTER 13 PLAN [o] Original [X] 1st Amended* [o] 2nd Amended * [o] __ Amended …" at bounding box center [609, 212] width 241 height 247
click at [634, 275] on p "Class 2" at bounding box center [610, 274] width 240 height 7
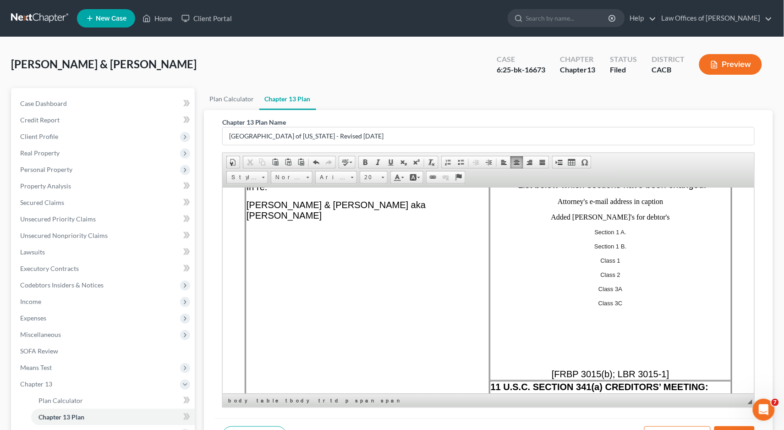
click at [638, 309] on td "CHAPTER 13 PLAN [o] Original [X] 1st Amended* [o] 2nd Amended * [o] __ Amended …" at bounding box center [609, 234] width 241 height 291
click at [638, 305] on p "Class 3C" at bounding box center [610, 302] width 240 height 7
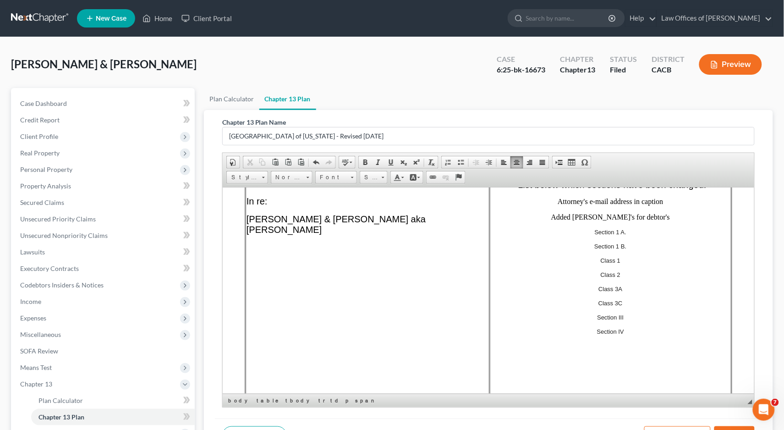
click at [593, 227] on td "CHAPTER 13 PLAN [o] Original [X] 1st Amended* [o] 2nd Amended * [o] __ Amended …" at bounding box center [609, 248] width 241 height 319
click at [592, 218] on p "Added Aka's for debtor's" at bounding box center [610, 217] width 240 height 8
click at [588, 220] on p "Added Aka's for debtor's" at bounding box center [610, 217] width 240 height 8
drag, startPoint x: 658, startPoint y: 219, endPoint x: 533, endPoint y: 203, distance: 126.0
click at [533, 203] on td "CHAPTER 13 PLAN [o] Original [X] 1st Amended* [o] 2nd Amended * [o] __ Amended …" at bounding box center [609, 248] width 241 height 319
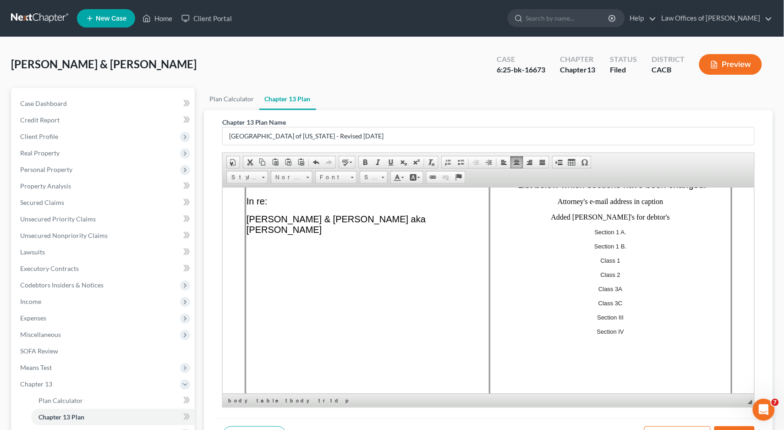
click at [579, 214] on td "CHAPTER 13 PLAN [o] Original [X] 1st Amended* [o] 2nd Amended * [o] __ Amended …" at bounding box center [609, 248] width 241 height 319
drag, startPoint x: 648, startPoint y: 221, endPoint x: 550, endPoint y: 202, distance: 99.3
click at [550, 202] on td "CHAPTER 13 PLAN [o] Original [X] 1st Amended* [o] 2nd Amended * [o] __ Amended …" at bounding box center [609, 248] width 241 height 319
click at [381, 178] on link "Size" at bounding box center [374, 177] width 28 height 13
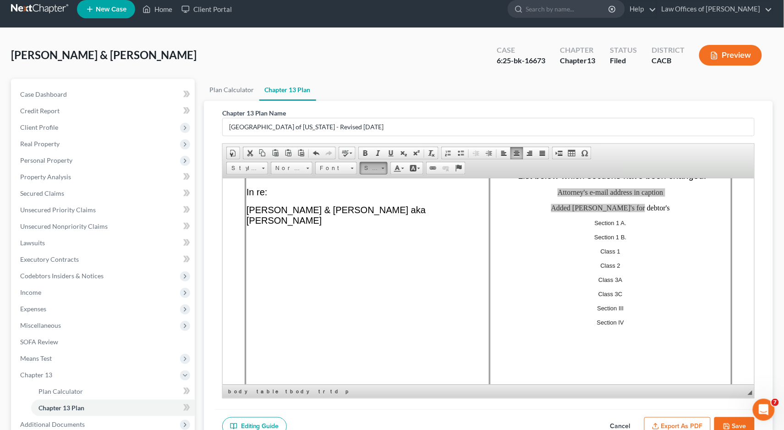
scroll to position [10, 0]
drag, startPoint x: 381, startPoint y: 216, endPoint x: 518, endPoint y: 212, distance: 137.5
click at [381, 216] on link "11" at bounding box center [387, 218] width 52 height 12
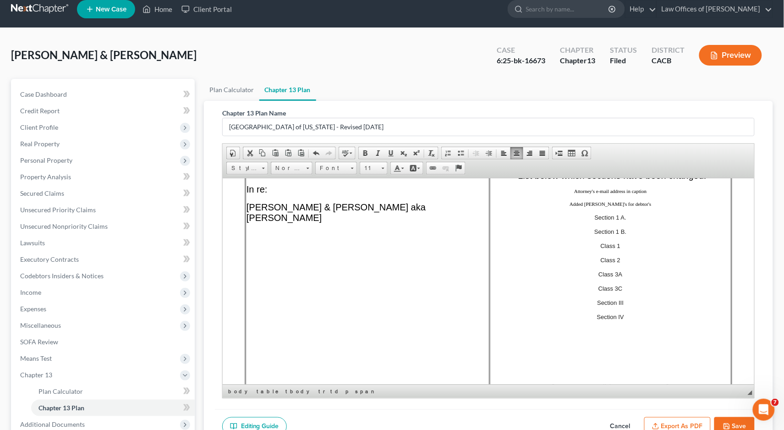
click at [574, 220] on p "Section 1 A." at bounding box center [610, 216] width 240 height 7
drag, startPoint x: 564, startPoint y: 193, endPoint x: 632, endPoint y: 208, distance: 69.5
click at [632, 208] on td "CHAPTER 13 PLAN [o] Original [X] 1st Amended* [o] 2nd Amended * [o] __ Amended …" at bounding box center [609, 237] width 241 height 314
click at [383, 169] on span at bounding box center [383, 167] width 2 height 9
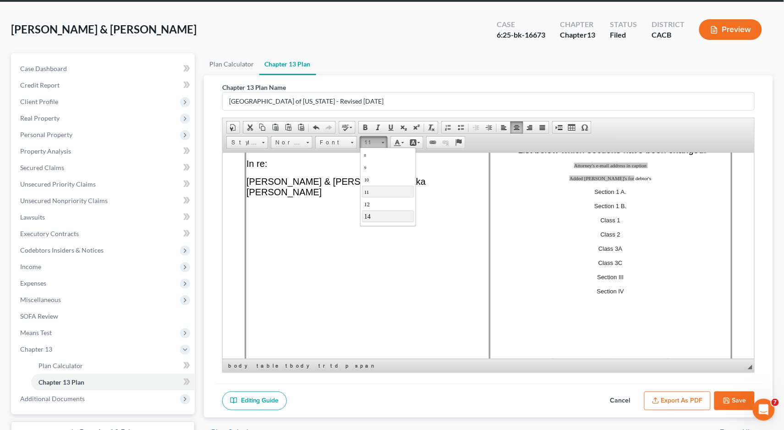
click at [375, 219] on link "14" at bounding box center [387, 216] width 52 height 12
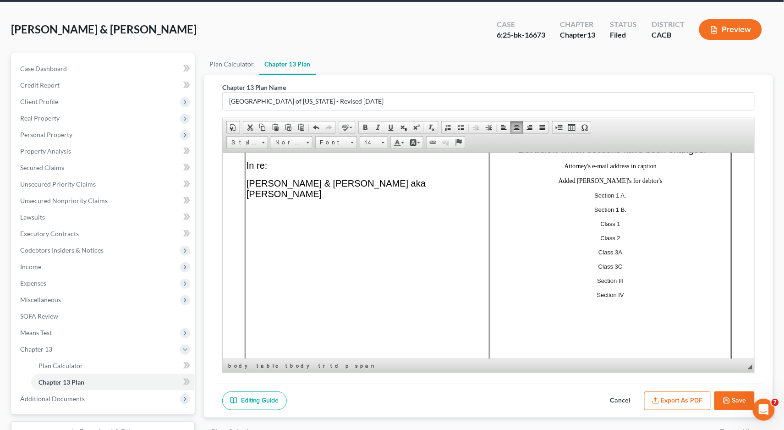
click at [561, 290] on td "CHAPTER 13 PLAN [o] Original [X] 1st Amended* [o] 2nd Amended * [o] __ Amended …" at bounding box center [609, 212] width 241 height 317
click at [569, 184] on span "Added Aka's for debtor's" at bounding box center [610, 180] width 104 height 7
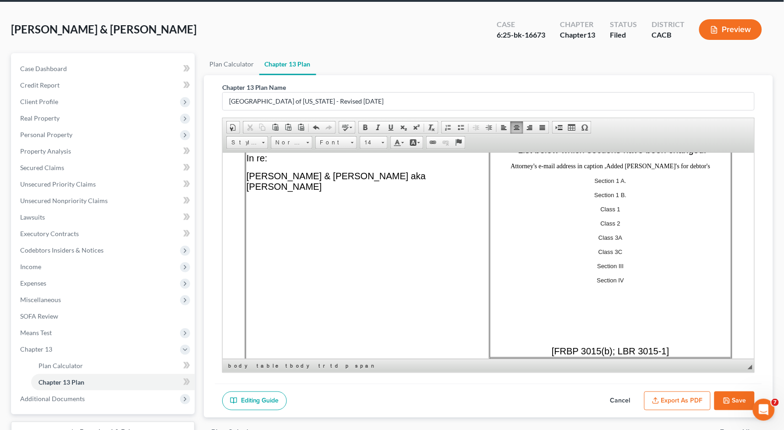
click at [594, 184] on span "Section 1 A." at bounding box center [610, 180] width 32 height 7
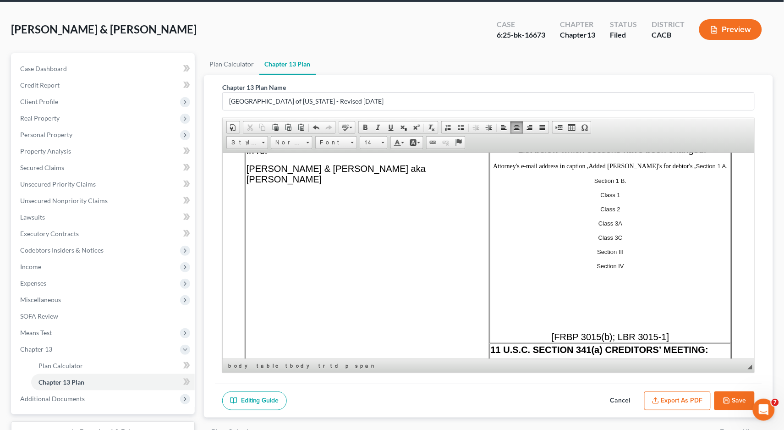
click at [586, 184] on p "Section 1 B." at bounding box center [610, 180] width 240 height 7
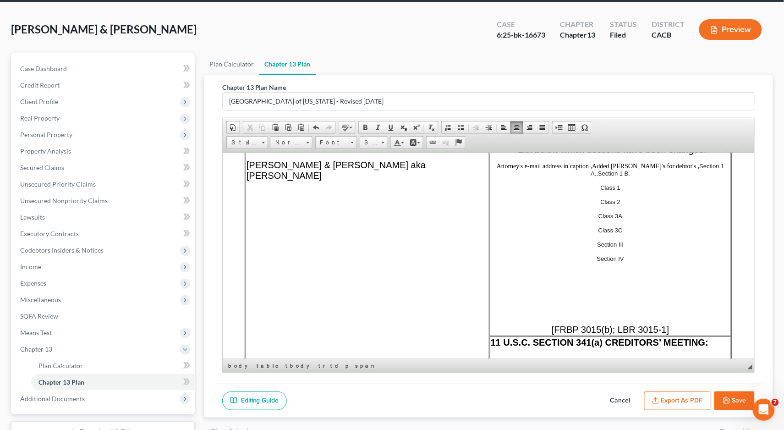
click at [588, 184] on p "Class 1" at bounding box center [610, 187] width 240 height 7
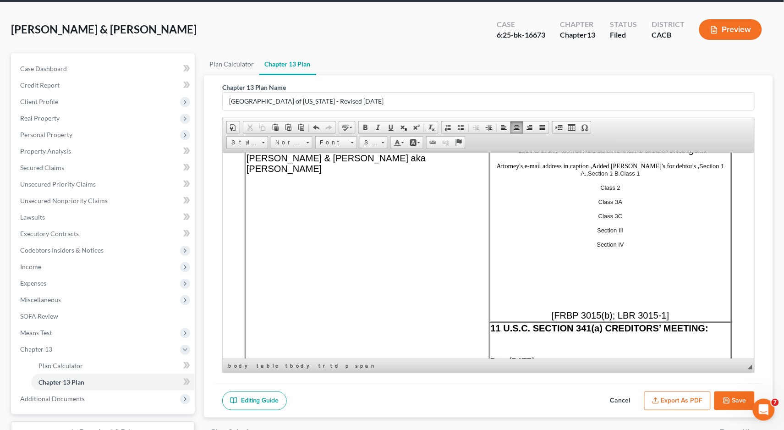
click at [591, 191] on p "Class 2" at bounding box center [610, 187] width 240 height 7
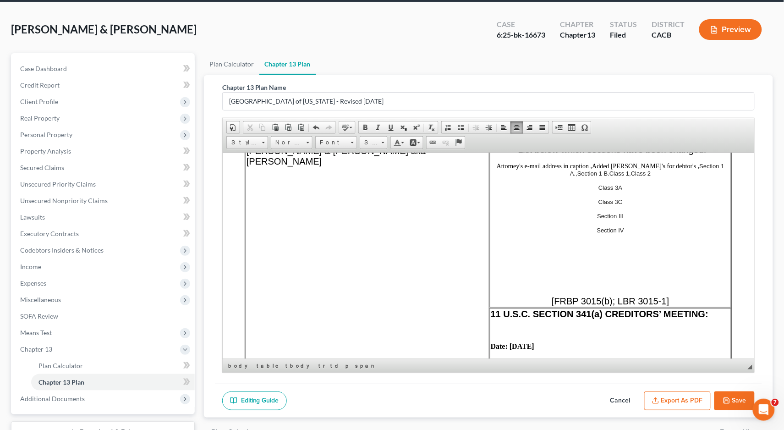
click at [588, 189] on p "Class 3A" at bounding box center [610, 187] width 240 height 7
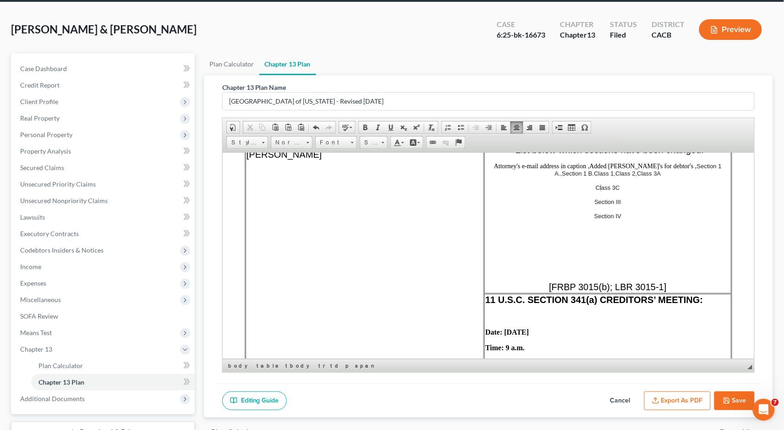
click at [595, 190] on span "Class 3C" at bounding box center [607, 187] width 24 height 7
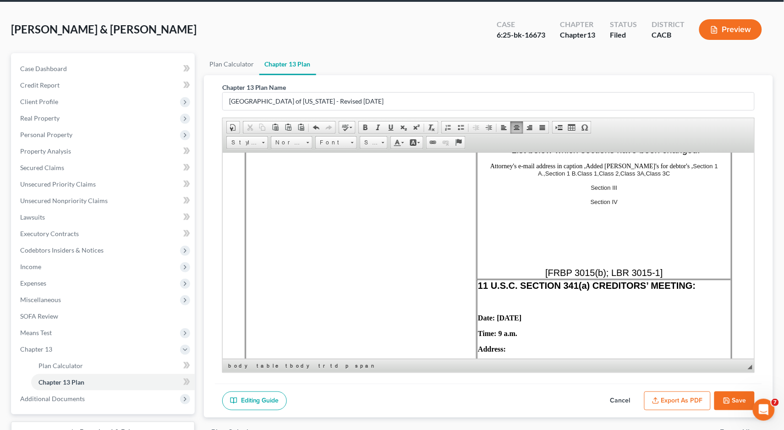
click at [584, 191] on p "Section III" at bounding box center [603, 187] width 252 height 7
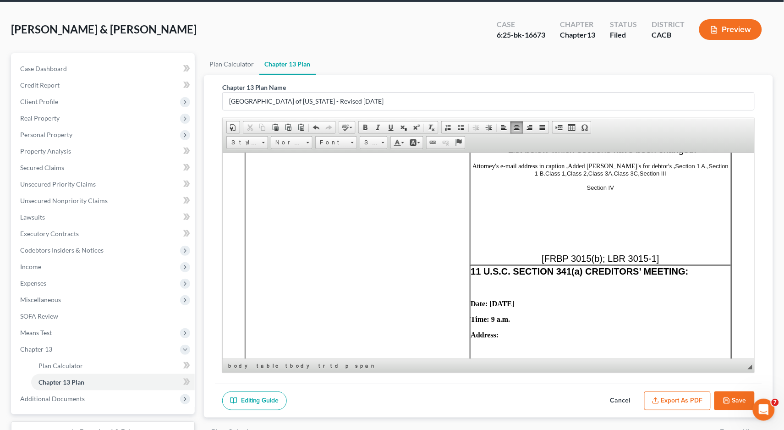
click at [586, 191] on span "Section IV" at bounding box center [599, 187] width 27 height 7
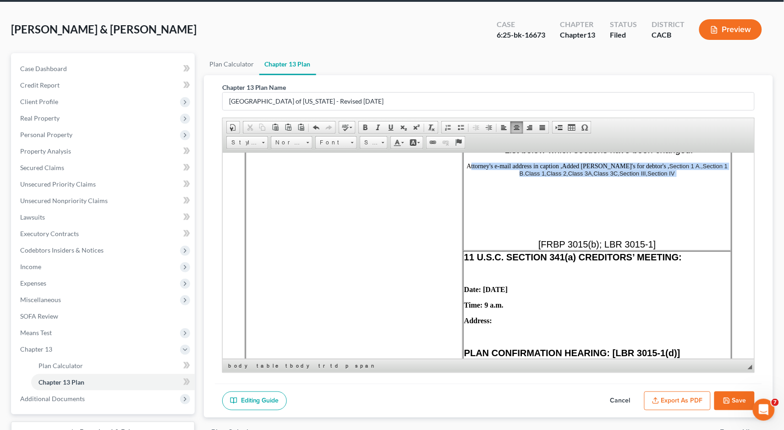
drag, startPoint x: 658, startPoint y: 205, endPoint x: 464, endPoint y: 191, distance: 194.3
click at [464, 191] on td "CHAPTER 13 PLAN [o] Original [X] 1st Amended* [o] 2nd Amended * [o] __ Amended …" at bounding box center [597, 152] width 268 height 196
click at [367, 128] on span at bounding box center [364, 127] width 7 height 7
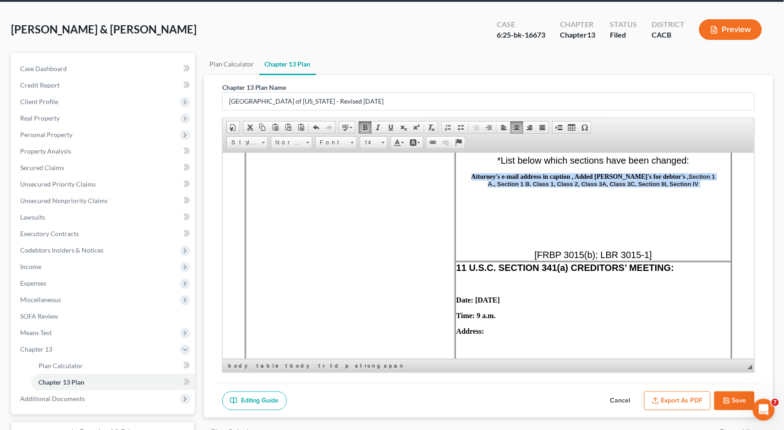
click at [367, 128] on span at bounding box center [364, 127] width 7 height 7
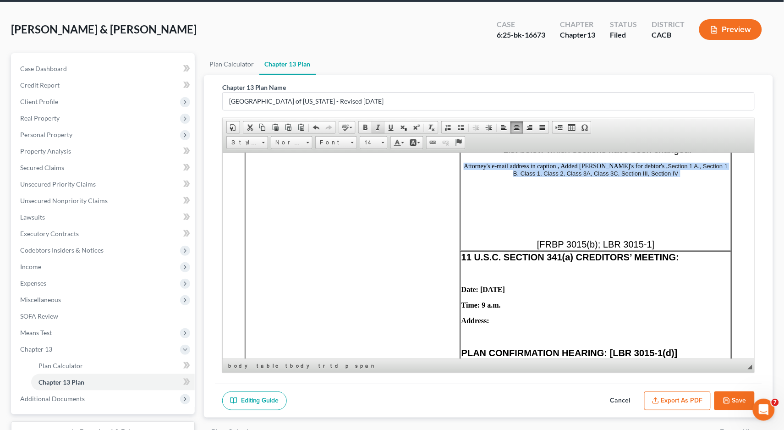
click at [377, 127] on span at bounding box center [377, 127] width 7 height 7
click at [505, 207] on td "CHAPTER 13 PLAN [o] Original [X] 1st Amended* [o] 2nd Amended * [o] __ Amended …" at bounding box center [595, 152] width 271 height 196
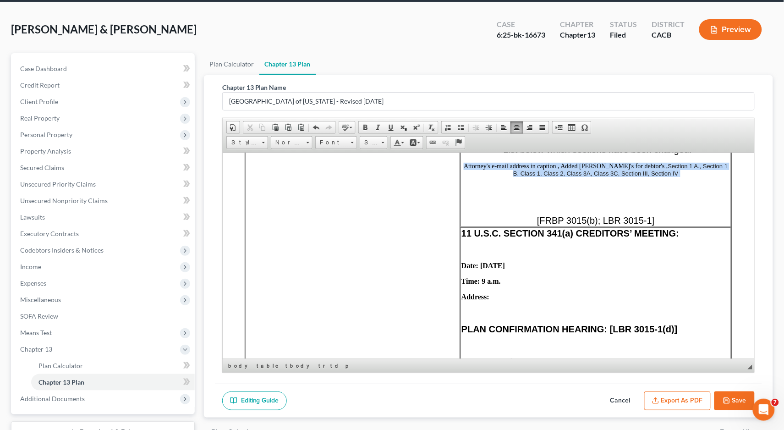
drag, startPoint x: 664, startPoint y: 204, endPoint x: 471, endPoint y: 186, distance: 193.2
click at [471, 186] on td "CHAPTER 13 PLAN [o] Original [X] 1st Amended* [o] 2nd Amended * [o] __ Amended …" at bounding box center [595, 140] width 271 height 172
click at [381, 144] on link "14" at bounding box center [374, 142] width 28 height 13
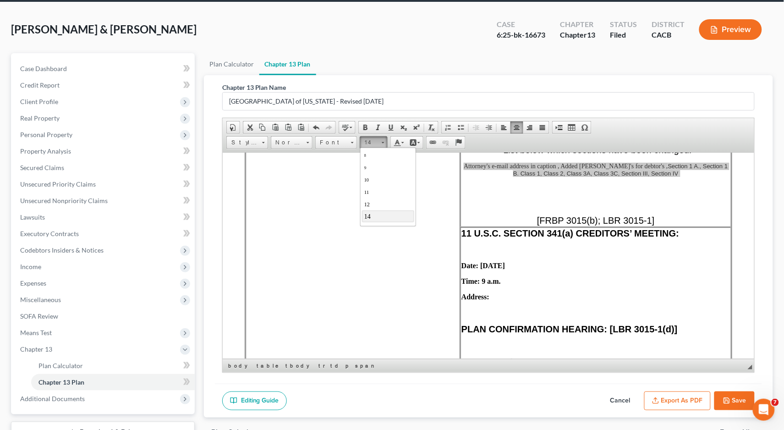
scroll to position [72, 0]
click at [382, 166] on link "16" at bounding box center [387, 166] width 52 height 12
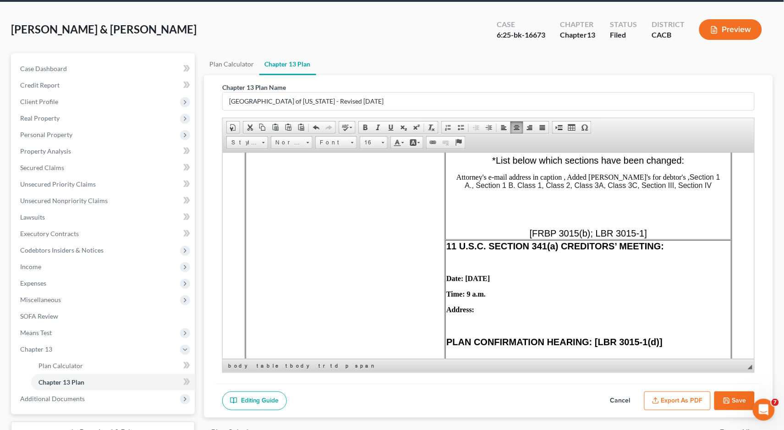
click at [486, 238] on p "[FRBP 3015(b); LBR 3015-1]" at bounding box center [588, 233] width 284 height 11
click at [579, 189] on span "Attorney's e-mail address in caption , Added Aka's for debtor's , Section 1 A.,…" at bounding box center [588, 181] width 264 height 16
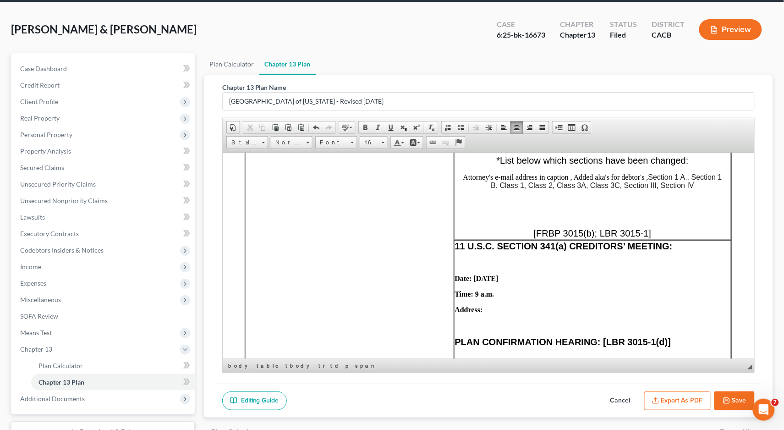
click at [371, 231] on p at bounding box center [349, 227] width 206 height 8
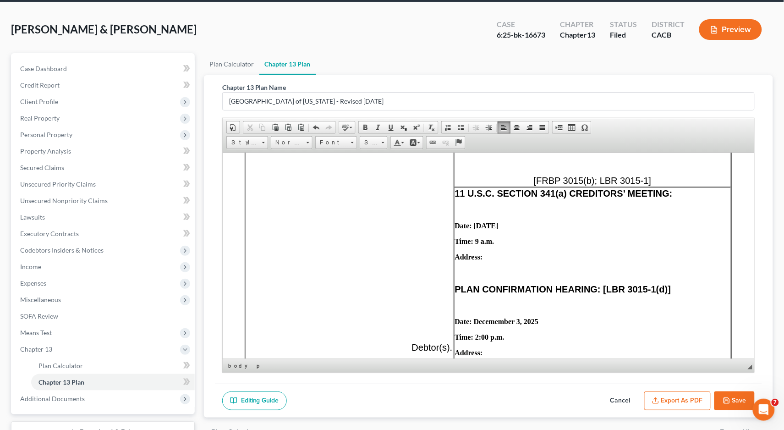
scroll to position [354, 0]
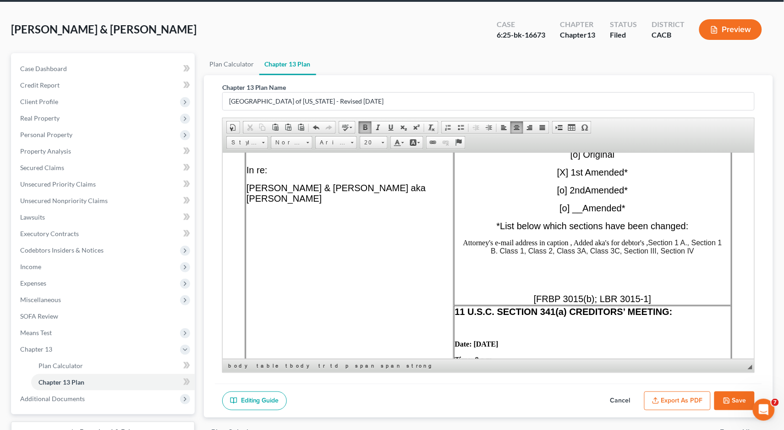
click at [524, 262] on td "CHAPTER 13 PLAN [o] Original [X] 1st Amended* [o] 2nd Amended * [o] __ Amended …" at bounding box center [591, 217] width 277 height 175
click at [535, 254] on span "Section 1 A., Section 1 B. Class 1, Class 2, Class 3A, Class 3C, Section III, S…" at bounding box center [605, 246] width 231 height 16
click at [535, 254] on span "Attorney's e-mail address in caption , Added a ka's for debtor's , Section 1 A.…" at bounding box center [592, 246] width 259 height 16
click at [533, 254] on span "Attorney's e-mail address in caption , Added a ka's for debtor's , Section 1 A.…" at bounding box center [592, 246] width 259 height 16
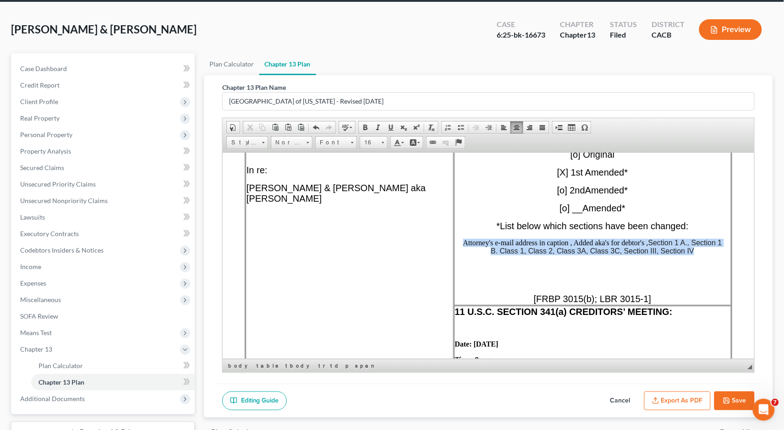
drag, startPoint x: 684, startPoint y: 276, endPoint x: 442, endPoint y: 268, distance: 242.9
click at [454, 255] on p "Attorney's e-mail address in caption , Added a ka's for debtor's , Section 1 A.…" at bounding box center [591, 246] width 275 height 16
click at [351, 142] on span at bounding box center [352, 142] width 3 height 1
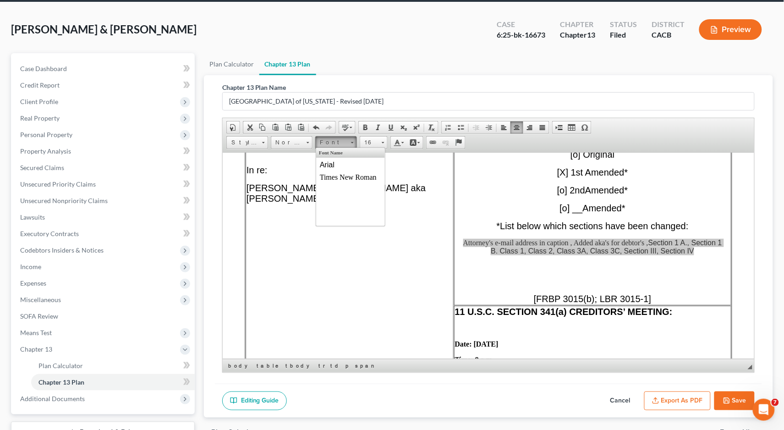
scroll to position [0, 0]
click at [349, 164] on link "Arial" at bounding box center [350, 164] width 66 height 12
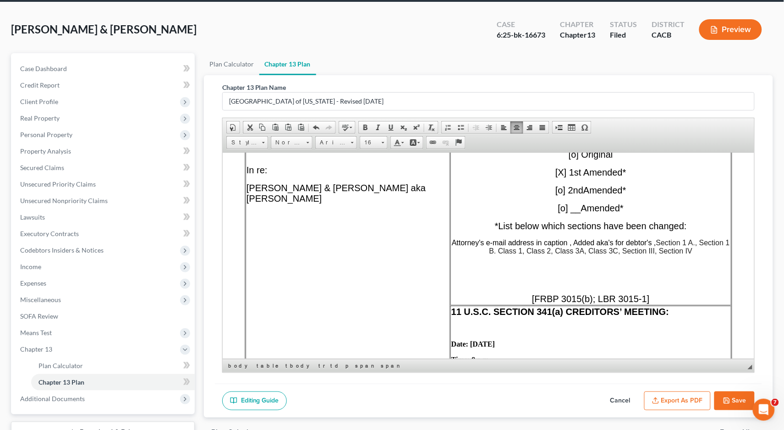
click at [497, 270] on p at bounding box center [590, 266] width 279 height 8
click at [709, 260] on td "CHAPTER 13 PLAN [o] Original [X] 1st Amended* [o] 2nd Amended * [o] __ Amended …" at bounding box center [590, 217] width 281 height 175
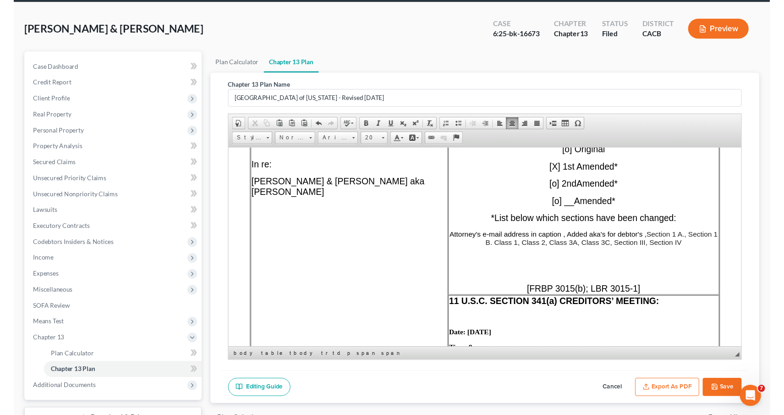
scroll to position [472, 0]
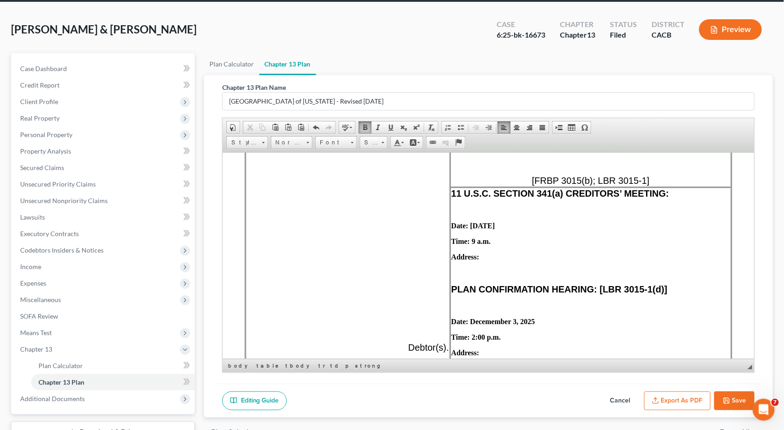
click at [538, 271] on td "11 U.S.C. SECTION 341(a) CREDITORS’ MEETING: Date: October 22, 2025 Time: 9 a.m…" at bounding box center [590, 280] width 281 height 186
click at [519, 261] on p "Address:" at bounding box center [590, 256] width 279 height 8
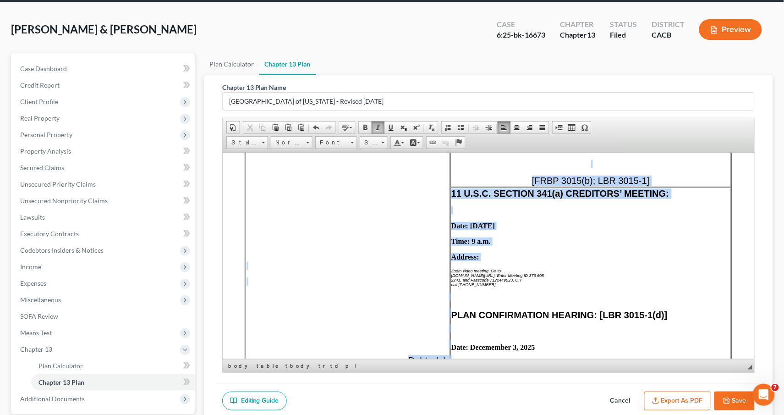
click at [432, 291] on td "List all names (including trade names) used by Debtor within the last 8 years: …" at bounding box center [347, 189] width 204 height 417
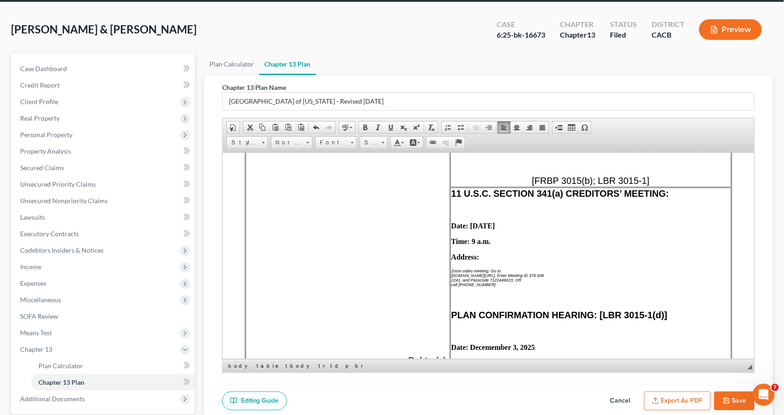
click at [450, 290] on td "11 U.S.C. SECTION 341(a) CREDITORS’ MEETING: Date: October 22, 2025 Time: 9 a.m…" at bounding box center [590, 293] width 281 height 212
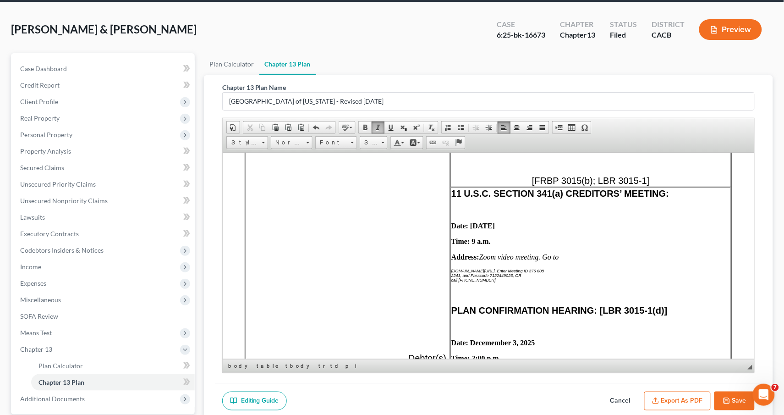
click at [451, 273] on icon "Zoom.us/join, Enter Meeting ID 376 608" at bounding box center [497, 270] width 93 height 5
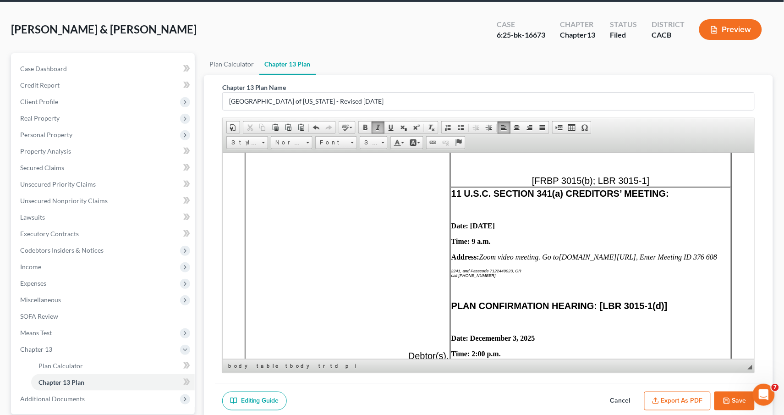
click at [451, 273] on icon "2241, and Passcode 7122449023, OR" at bounding box center [486, 270] width 70 height 5
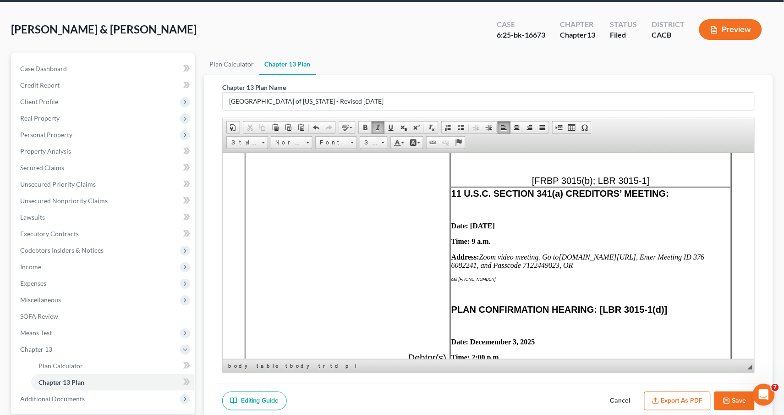
click at [451, 281] on icon "call 1 909 498 7843" at bounding box center [473, 278] width 44 height 5
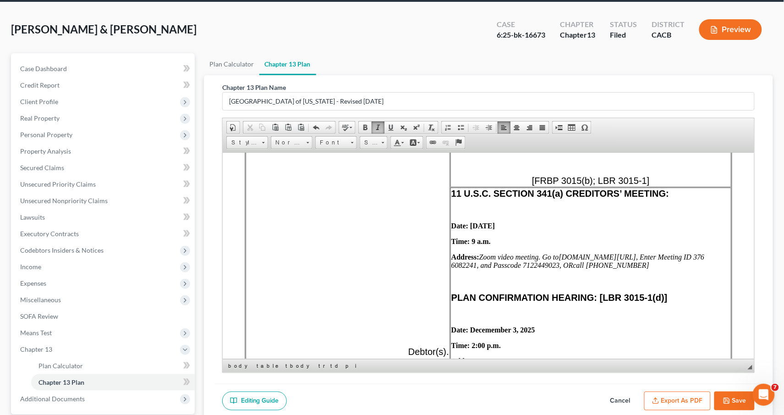
click at [539, 333] on td "11 U.S.C. SECTION 341(a) CREDITORS’ MEETING: Date: October 22, 2025 Time: 9 a.m…" at bounding box center [590, 284] width 281 height 194
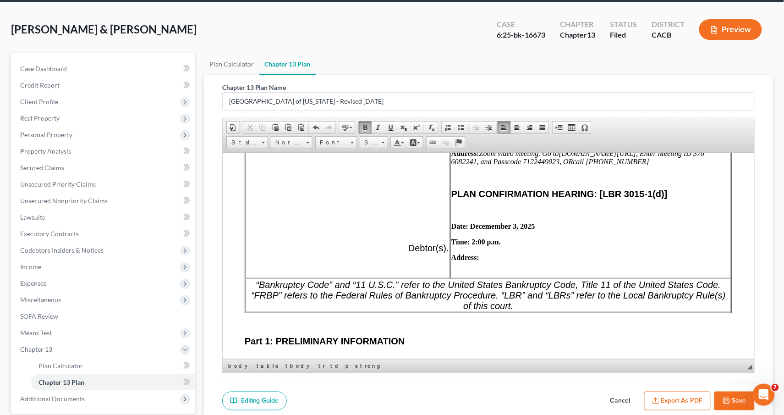
click at [547, 261] on p "Address:" at bounding box center [590, 257] width 279 height 8
click at [530, 261] on p "Address:" at bounding box center [590, 257] width 279 height 8
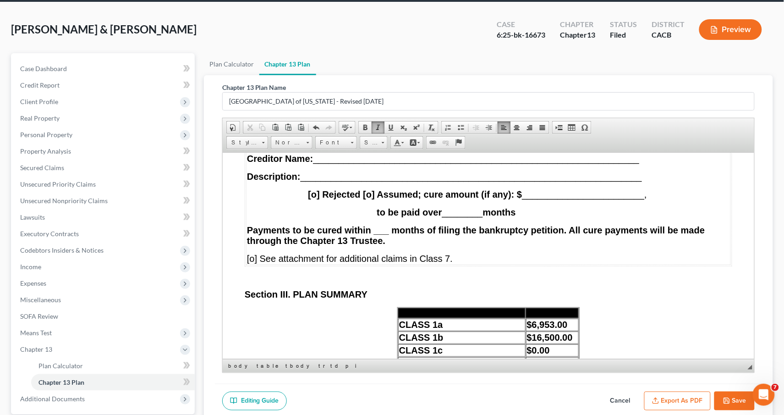
scroll to position [7209, 0]
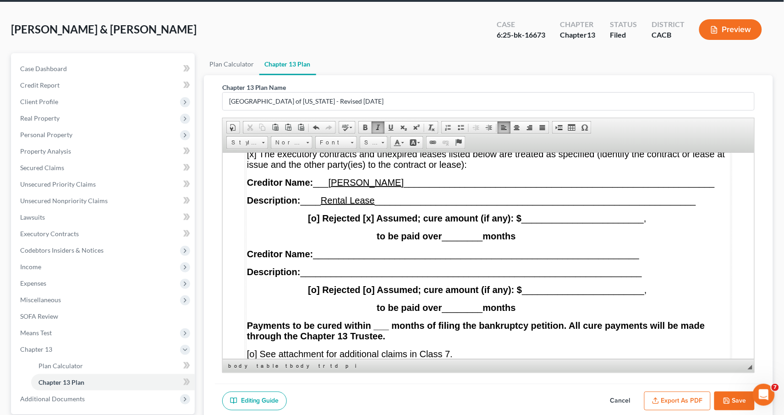
click at [680, 393] on button "Export as PDF" at bounding box center [677, 400] width 66 height 19
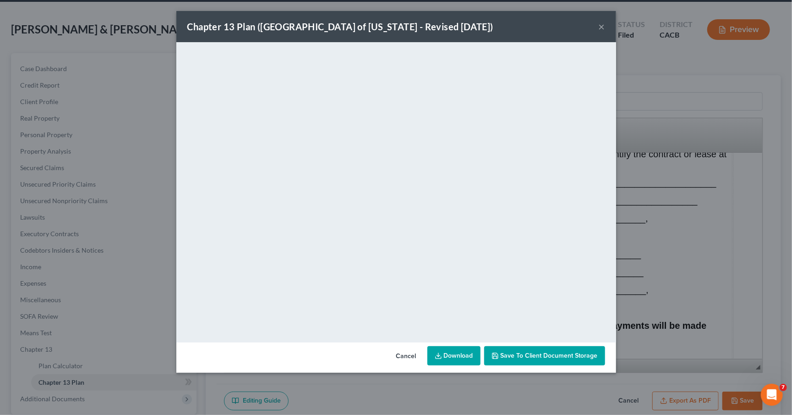
click at [465, 355] on link "Download" at bounding box center [453, 355] width 53 height 19
click at [604, 24] on button "×" at bounding box center [602, 26] width 6 height 11
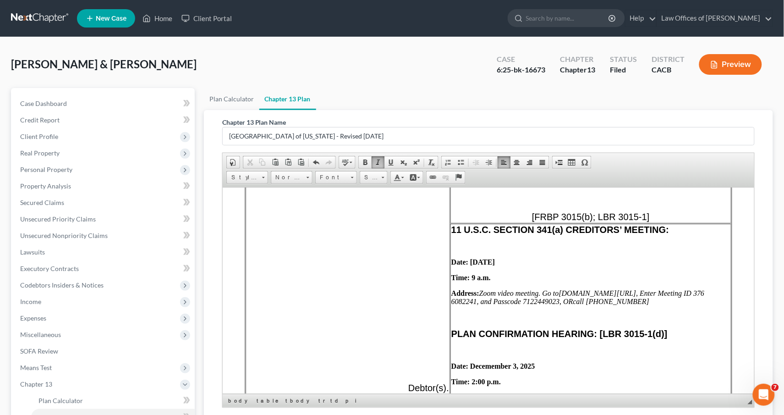
scroll to position [379, 0]
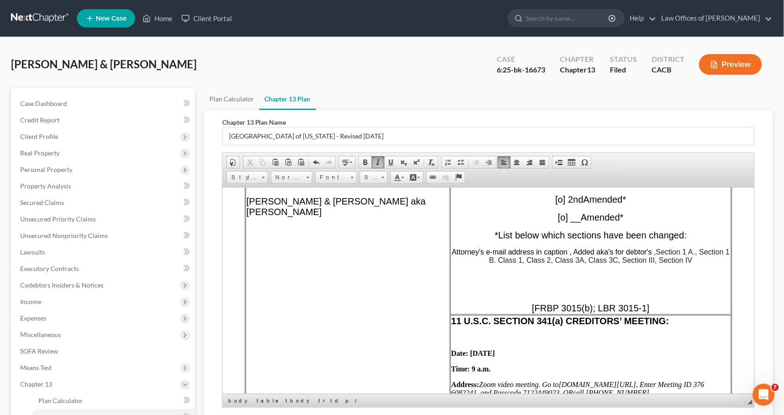
drag, startPoint x: 641, startPoint y: 276, endPoint x: 640, endPoint y: 282, distance: 6.5
click at [641, 263] on span "Attorney's e-mail address in caption , Added aka's for debtor's , Section 1 A.,…" at bounding box center [590, 255] width 278 height 16
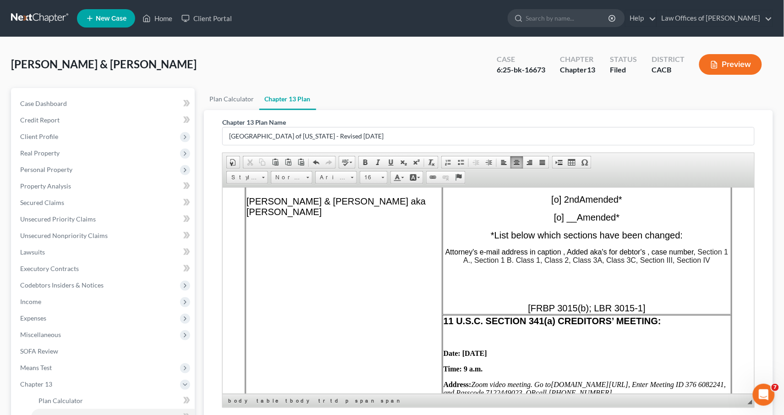
click at [614, 263] on span "Section 1 A., Section 1 B. Class 1, Class 2, Class 3A, Class 3C, Section III, S…" at bounding box center [595, 255] width 265 height 16
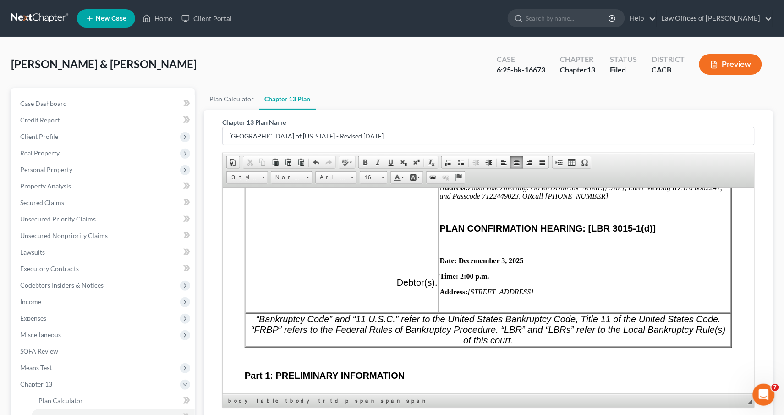
scroll to position [108, 0]
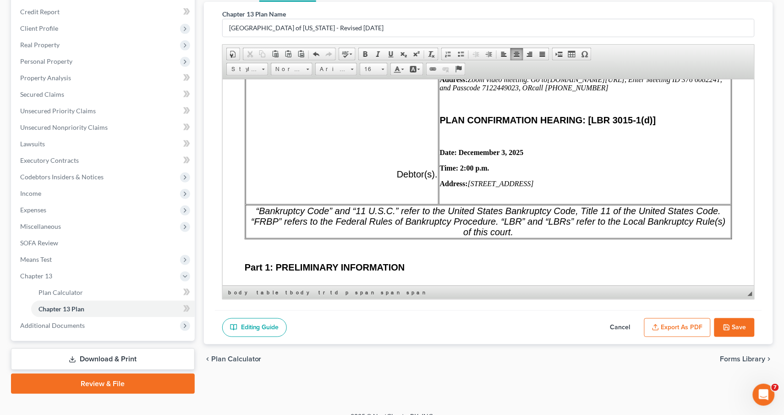
click at [726, 328] on polyline "button" at bounding box center [726, 329] width 3 height 2
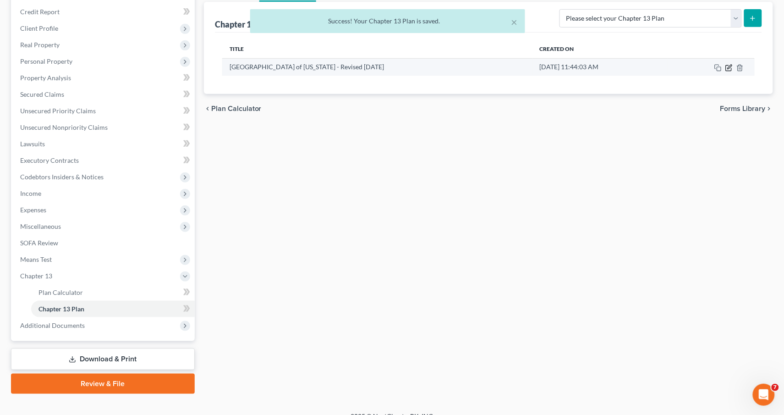
click at [729, 69] on icon "button" at bounding box center [728, 67] width 5 height 5
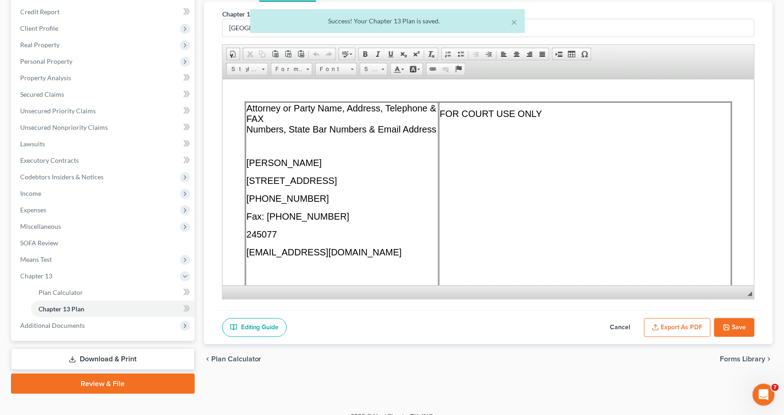
scroll to position [0, 0]
click at [695, 330] on button "Export as PDF" at bounding box center [677, 327] width 66 height 19
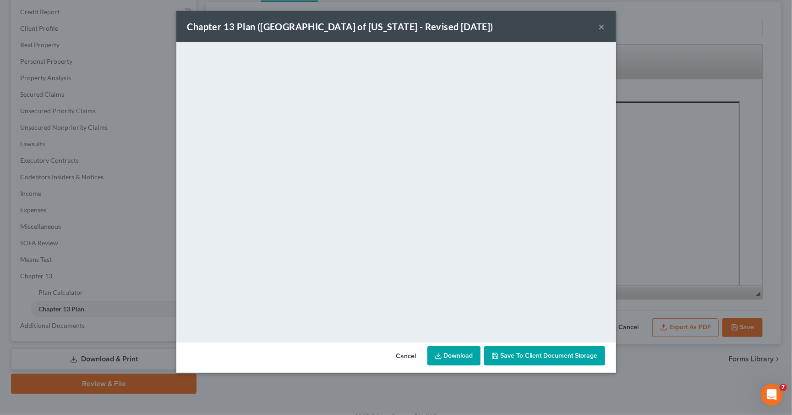
click at [448, 364] on link "Download" at bounding box center [453, 355] width 53 height 19
click at [604, 25] on button "×" at bounding box center [602, 26] width 6 height 11
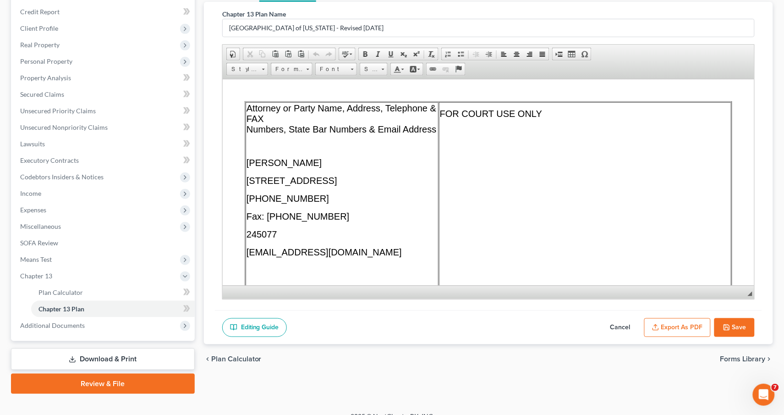
drag, startPoint x: 739, startPoint y: 327, endPoint x: 732, endPoint y: 325, distance: 7.1
click at [739, 327] on button "Save" at bounding box center [734, 327] width 40 height 19
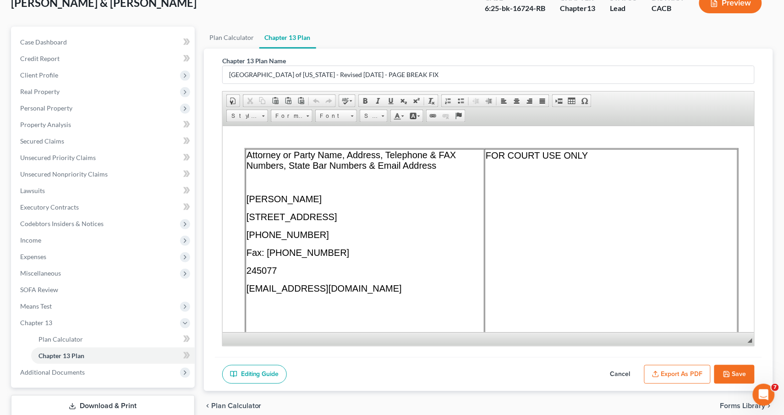
scroll to position [4701, 0]
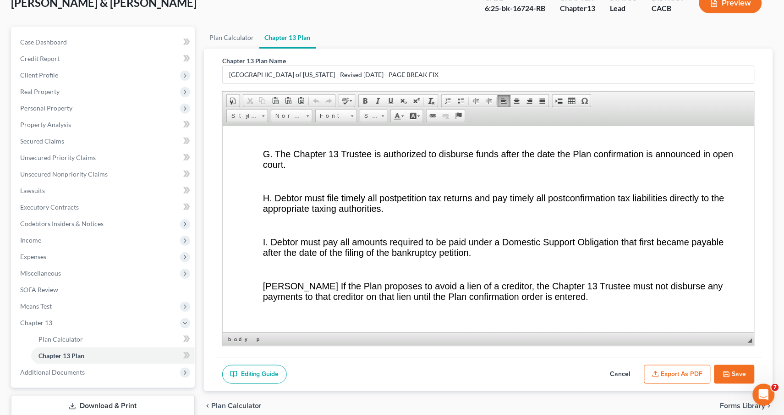
scroll to position [2610, 0]
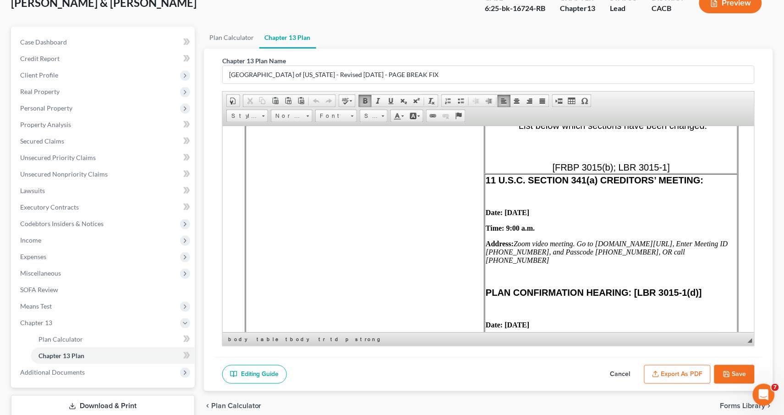
scroll to position [527, 0]
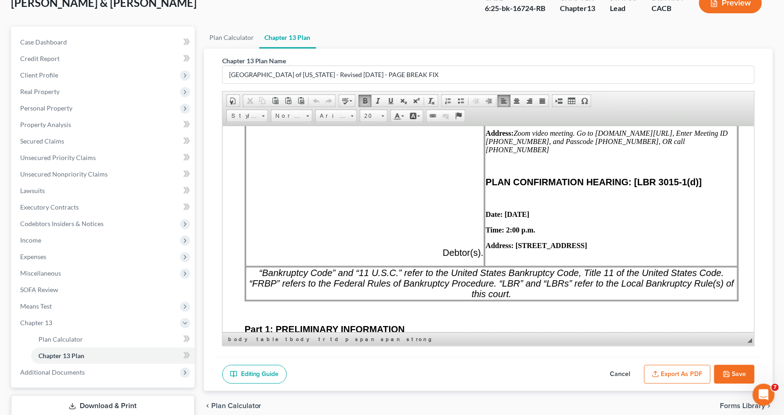
click at [643, 210] on p "Date: [DATE]" at bounding box center [610, 214] width 251 height 8
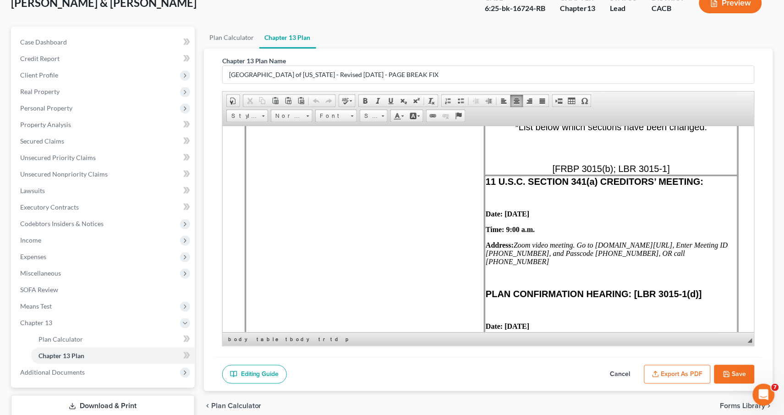
scroll to position [303, 0]
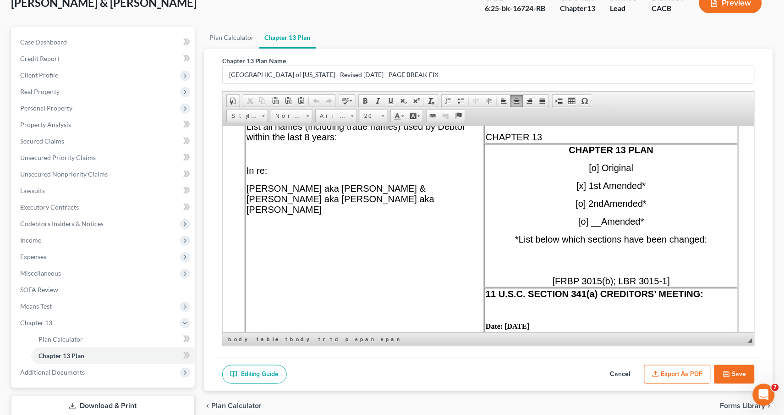
click at [729, 376] on icon "button" at bounding box center [726, 373] width 7 height 7
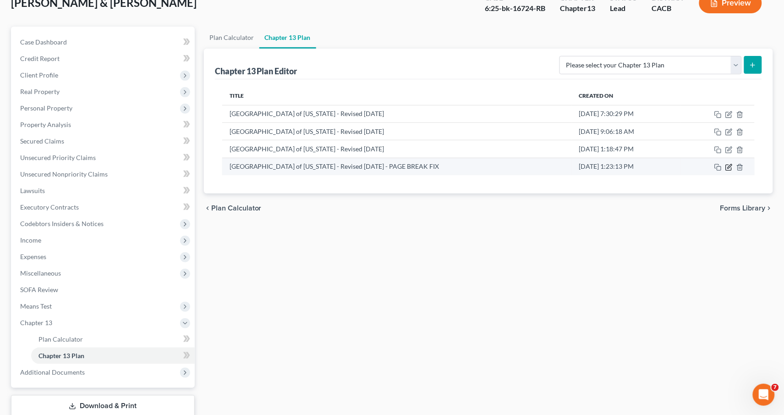
click at [727, 164] on icon "button" at bounding box center [728, 167] width 7 height 7
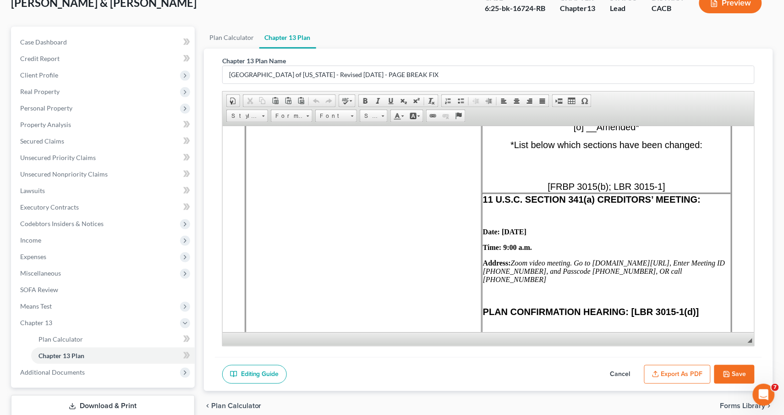
scroll to position [297, 0]
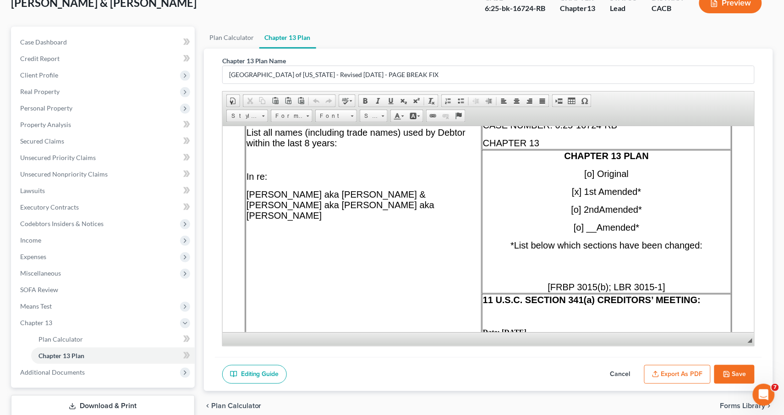
click at [661, 258] on p "*List below which sections have been changed:" at bounding box center [605, 249] width 247 height 19
paste body
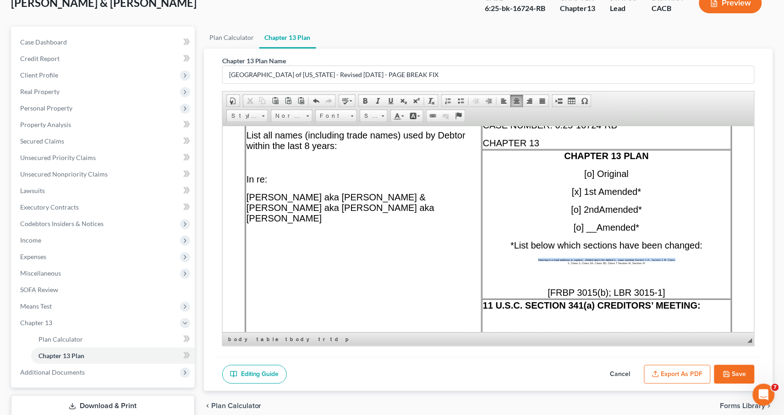
drag, startPoint x: 659, startPoint y: 267, endPoint x: 511, endPoint y: 209, distance: 158.8
click at [529, 262] on td "CHAPTER 13 PLAN [o] Original [x] 1st Amended* [o] 2nd Amended * [o] __ Amended …" at bounding box center [605, 223] width 249 height 149
click at [381, 115] on link "Size" at bounding box center [374, 115] width 28 height 13
drag, startPoint x: 380, startPoint y: 187, endPoint x: 523, endPoint y: 183, distance: 143.0
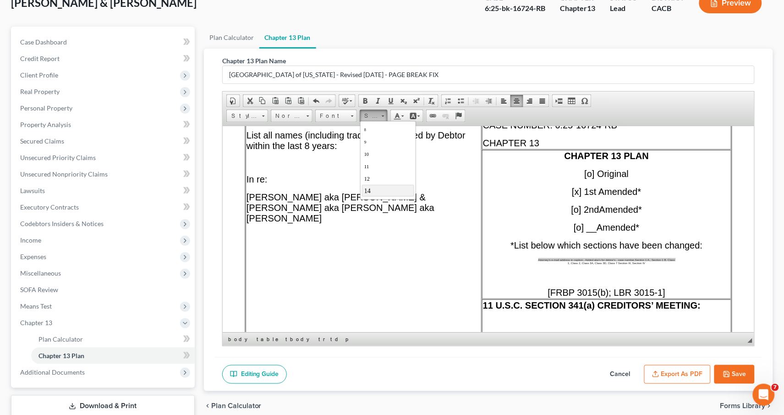
click at [380, 187] on link "14" at bounding box center [387, 191] width 52 height 12
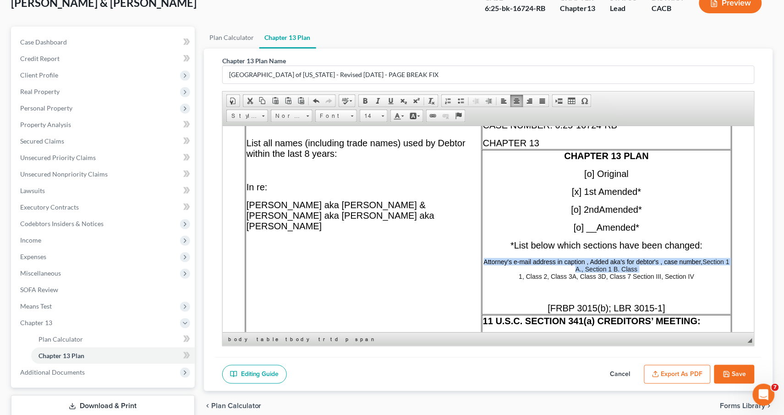
click at [388, 115] on span "Size 14" at bounding box center [375, 116] width 31 height 15
click at [383, 117] on span at bounding box center [383, 114] width 2 height 9
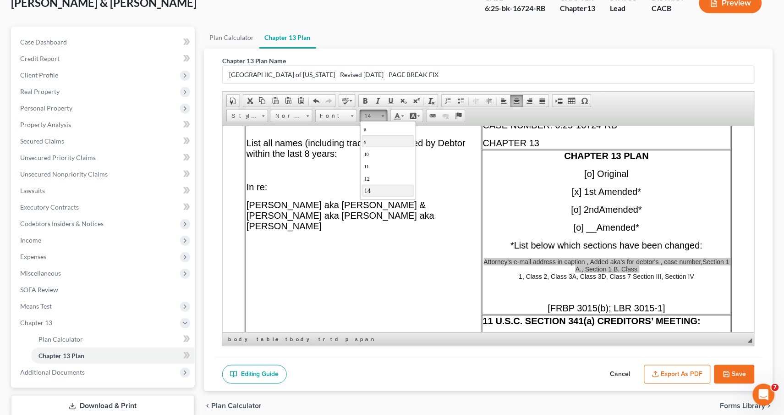
scroll to position [1, 0]
click at [379, 178] on link "12" at bounding box center [387, 177] width 52 height 12
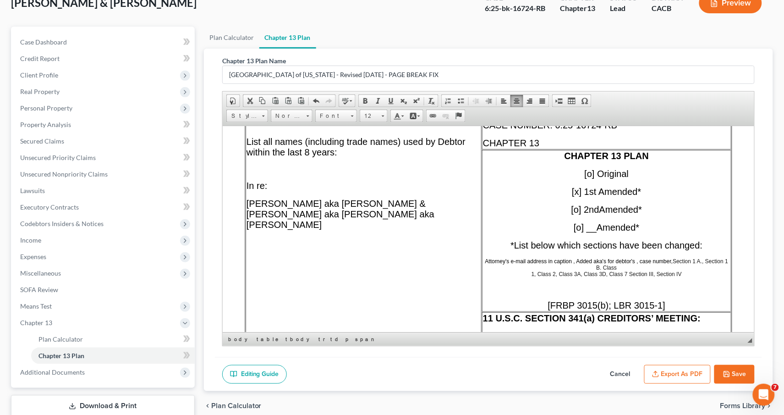
drag, startPoint x: 620, startPoint y: 285, endPoint x: 602, endPoint y: 281, distance: 18.9
click at [620, 285] on td "CHAPTER 13 PLAN [o] Original [x] 1st Amended* [o] 2nd Amended * [o] __ Amended …" at bounding box center [605, 230] width 249 height 162
click at [612, 275] on span "1, Class 2, Class 3A, Class 3D, Class 7 Section III, Section IV" at bounding box center [606, 273] width 150 height 6
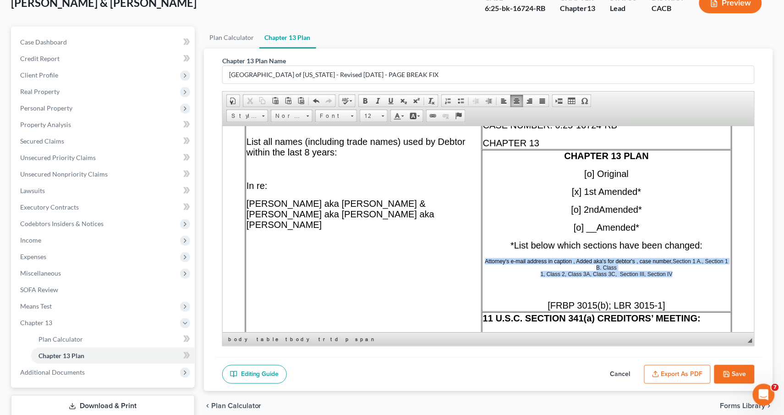
drag, startPoint x: 683, startPoint y: 277, endPoint x: 505, endPoint y: 259, distance: 178.6
click at [505, 259] on td "CHAPTER 13 PLAN [o] Original [x] 1st Amended* [o] 2nd Amended * [o] __ Amended …" at bounding box center [605, 230] width 249 height 162
click at [540, 98] on span at bounding box center [542, 100] width 7 height 7
click at [506, 101] on span at bounding box center [503, 100] width 7 height 7
click at [515, 100] on span at bounding box center [516, 100] width 7 height 7
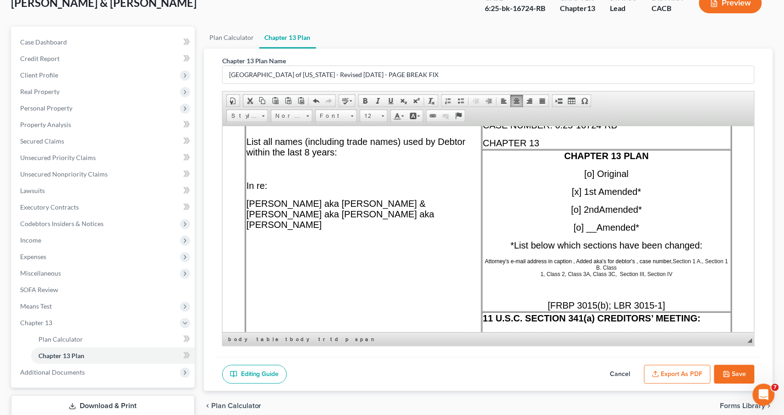
click at [574, 285] on td "CHAPTER 13 PLAN [o] Original [x] 1st Amended* [o] 2nd Amended * [o] __ Amended …" at bounding box center [605, 230] width 249 height 162
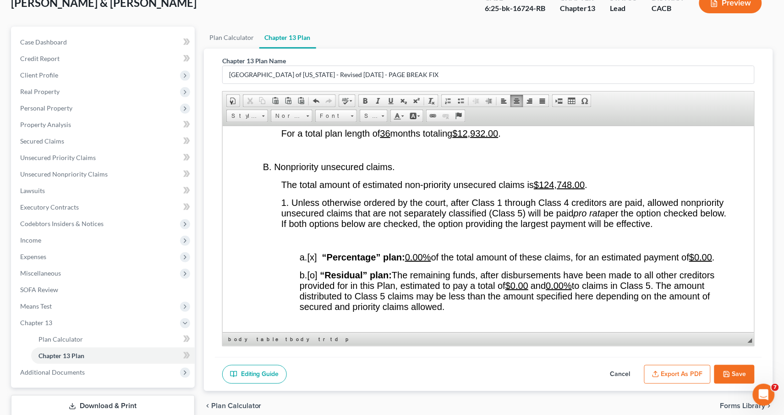
scroll to position [1752, 0]
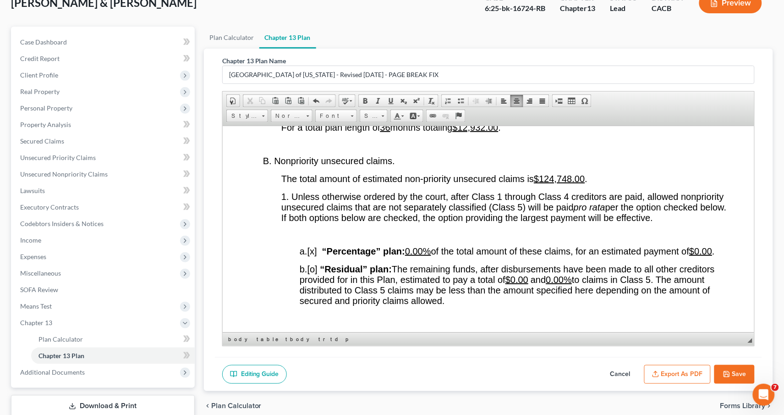
click at [659, 377] on button "Export as PDF" at bounding box center [677, 374] width 66 height 19
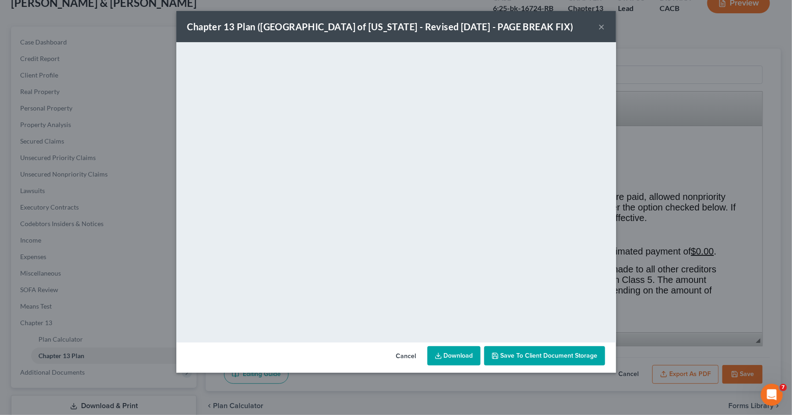
click at [457, 359] on link "Download" at bounding box center [453, 355] width 53 height 19
click at [410, 357] on button "Cancel" at bounding box center [406, 356] width 35 height 18
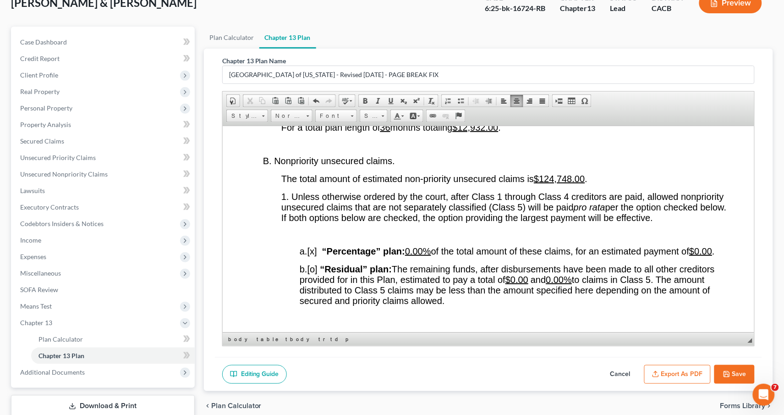
click at [721, 375] on button "Save" at bounding box center [734, 374] width 40 height 19
